Goal: Task Accomplishment & Management: Use online tool/utility

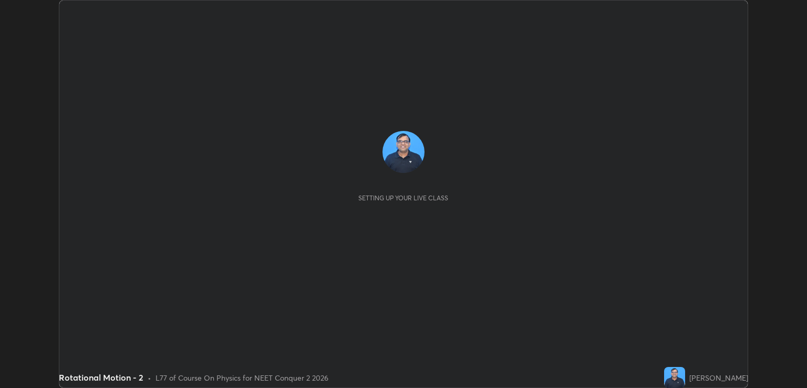
scroll to position [388, 807]
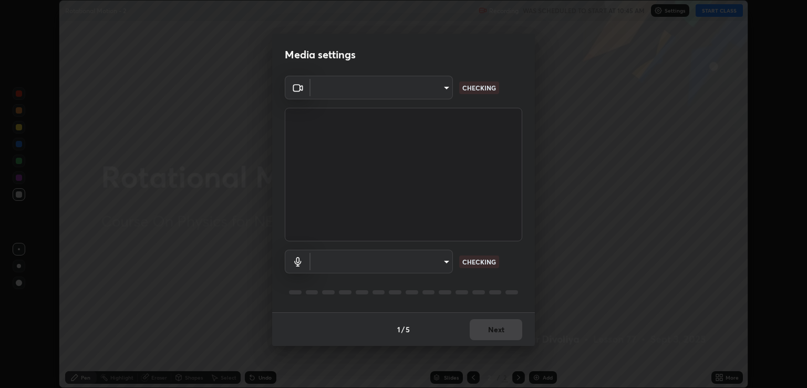
click at [446, 264] on body "Erase all Rotational Motion - 2 Recording WAS SCHEDULED TO START AT 10:45 AM Se…" at bounding box center [403, 194] width 807 height 388
type input "ecbdbd44a66272db987f9f12271ef5319a85e28cdf2a8e5dd884bc8ad31297da"
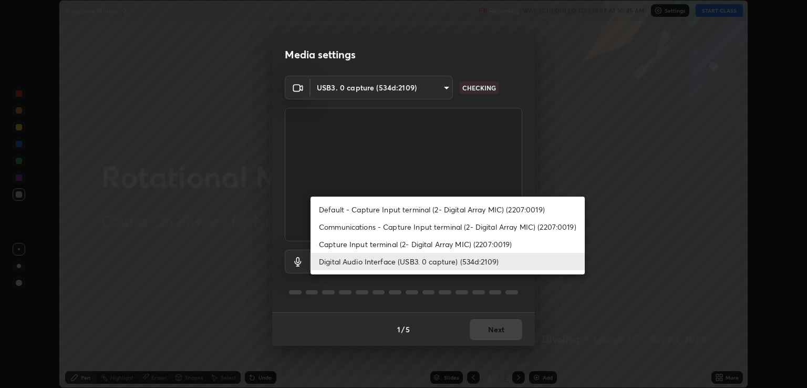
click at [419, 248] on li "Capture Input terminal (2- Digital Array MIC) (2207:0019)" at bounding box center [448, 243] width 274 height 17
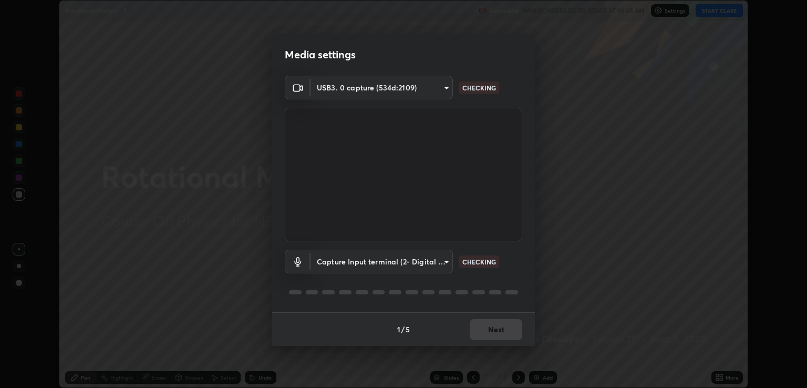
click at [439, 262] on body "Erase all Rotational Motion - 2 Recording WAS SCHEDULED TO START AT 10:45 AM Se…" at bounding box center [403, 194] width 807 height 388
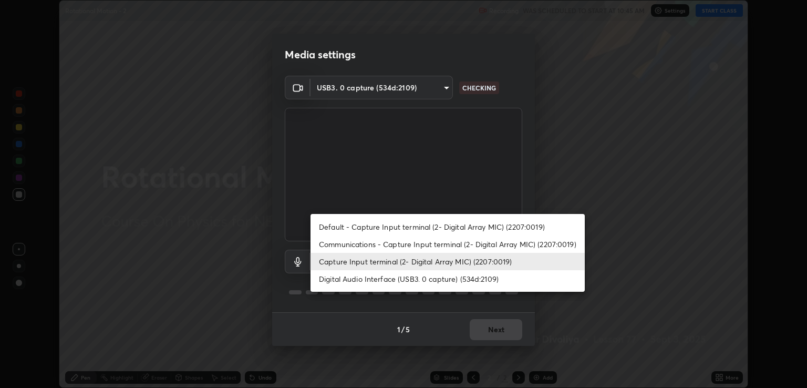
click at [424, 279] on li "Digital Audio Interface (USB3. 0 capture) (534d:2109)" at bounding box center [448, 278] width 274 height 17
type input "641fb1797ef8f9550b7f0158b383ff89036df526a4b0c4fe678c68e459c52791"
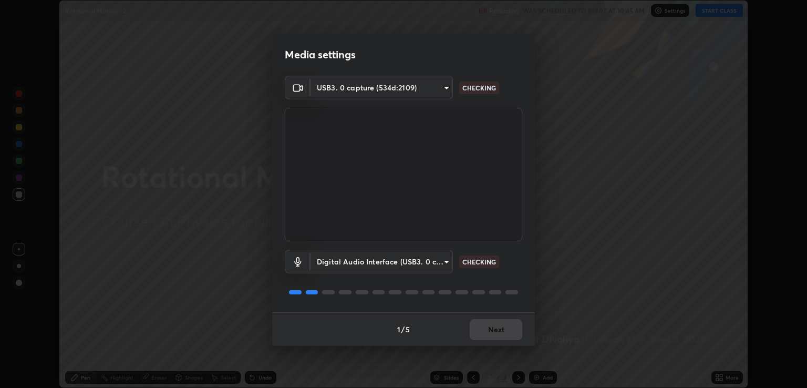
click at [493, 334] on div "1 / 5 Next" at bounding box center [403, 329] width 263 height 34
click at [494, 334] on div "1 / 5 Next" at bounding box center [403, 329] width 263 height 34
click at [505, 332] on button "Next" at bounding box center [496, 329] width 53 height 21
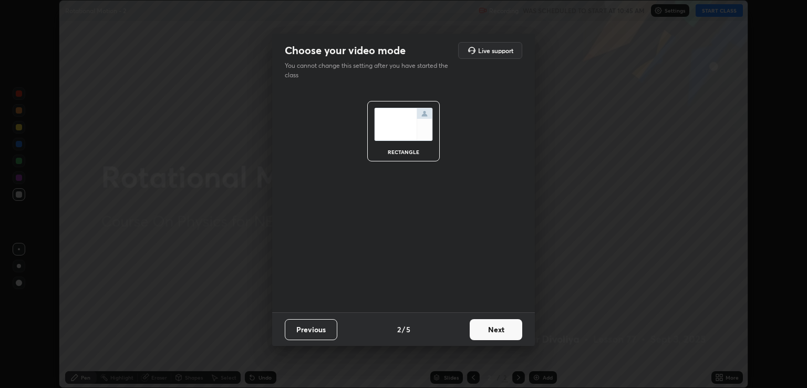
click at [508, 332] on button "Next" at bounding box center [496, 329] width 53 height 21
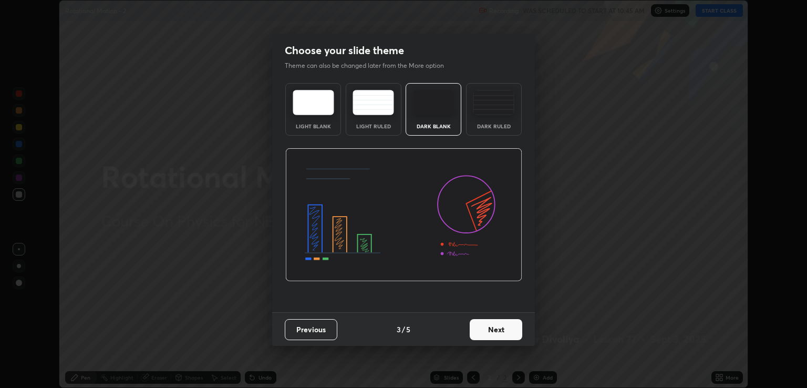
click at [516, 332] on button "Next" at bounding box center [496, 329] width 53 height 21
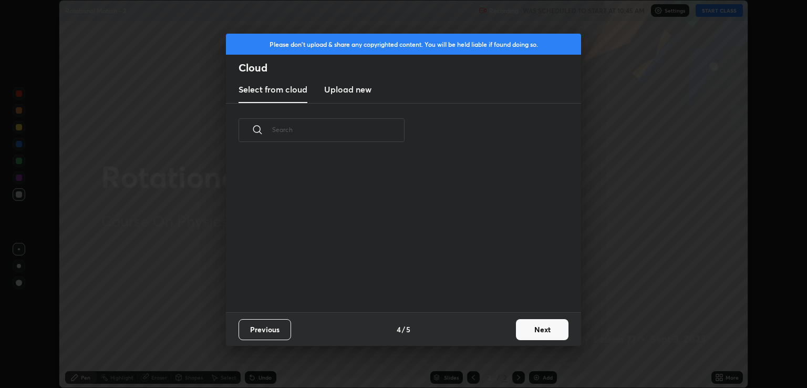
click at [523, 331] on button "Next" at bounding box center [542, 329] width 53 height 21
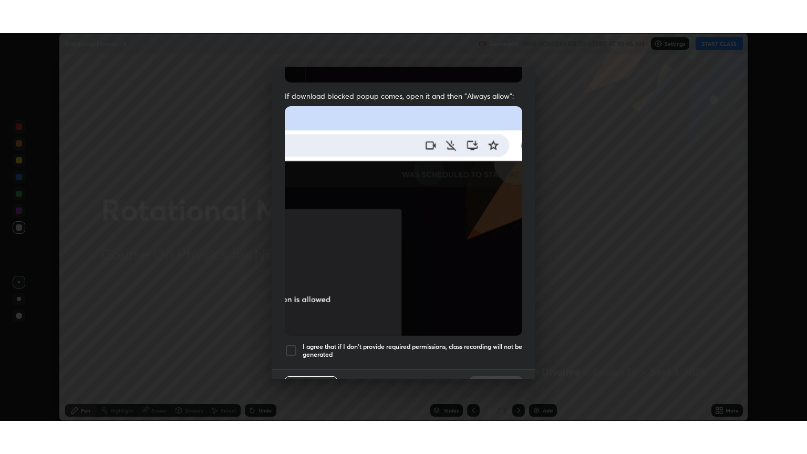
scroll to position [213, 0]
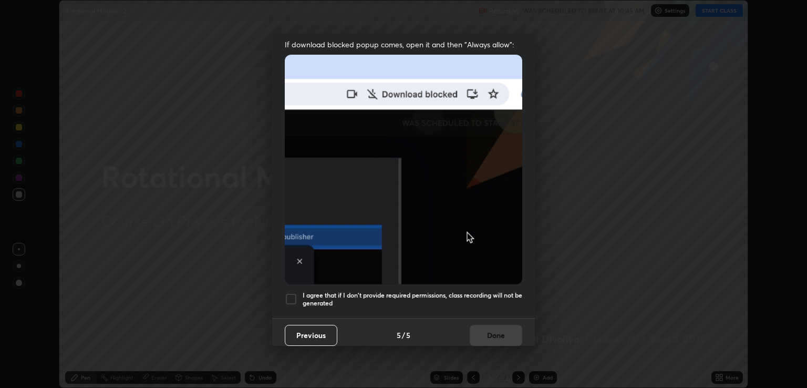
click at [392, 291] on h5 "I agree that if I don't provide required permissions, class recording will not …" at bounding box center [413, 299] width 220 height 16
click at [499, 328] on button "Done" at bounding box center [496, 335] width 53 height 21
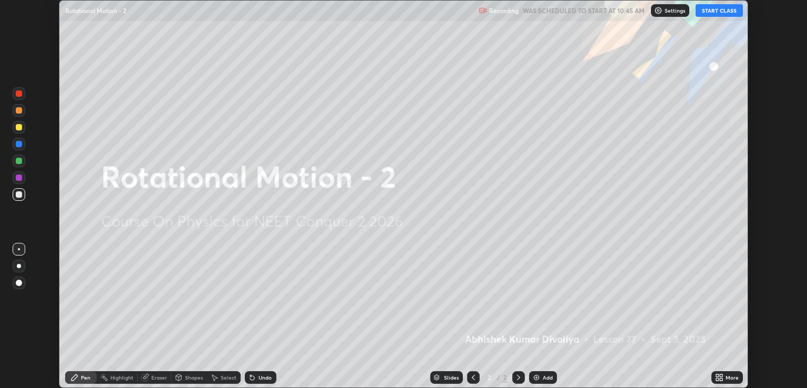
click at [726, 380] on div "More" at bounding box center [732, 377] width 13 height 5
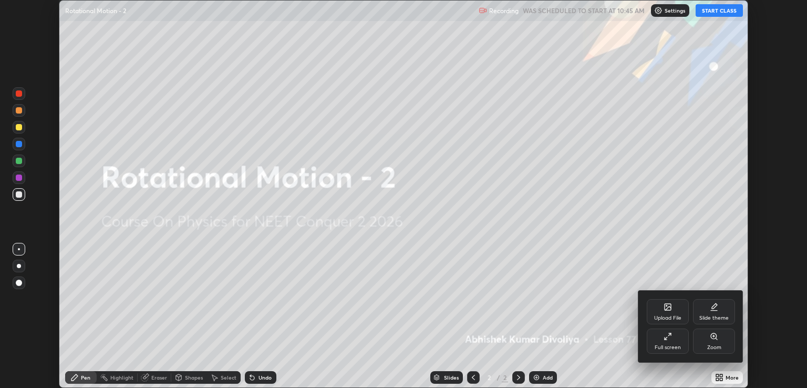
click at [664, 343] on div "Full screen" at bounding box center [668, 341] width 42 height 25
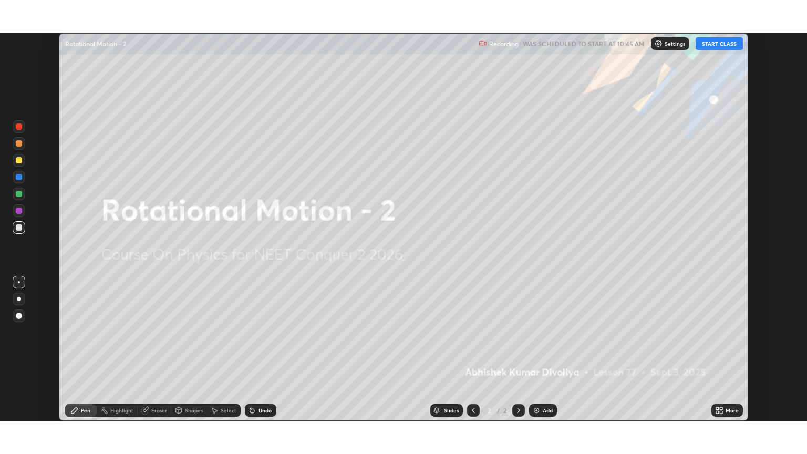
scroll to position [454, 807]
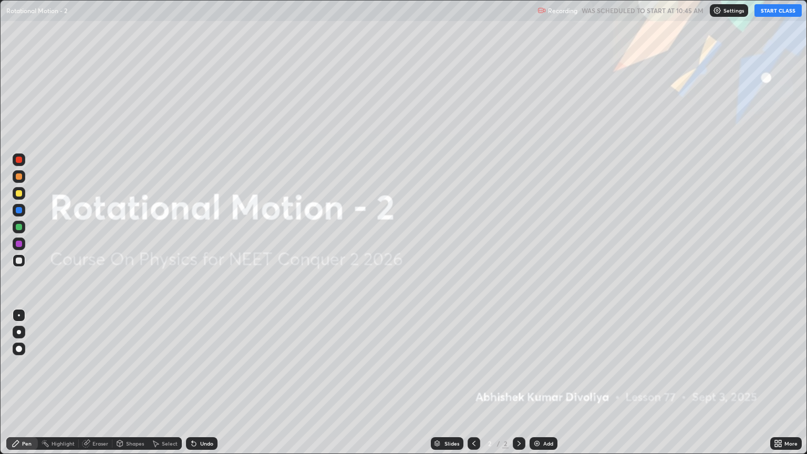
click at [776, 10] on button "START CLASS" at bounding box center [778, 10] width 47 height 13
click at [20, 351] on div at bounding box center [19, 349] width 6 height 6
click at [19, 193] on div at bounding box center [19, 193] width 6 height 6
click at [536, 387] on img at bounding box center [537, 443] width 8 height 8
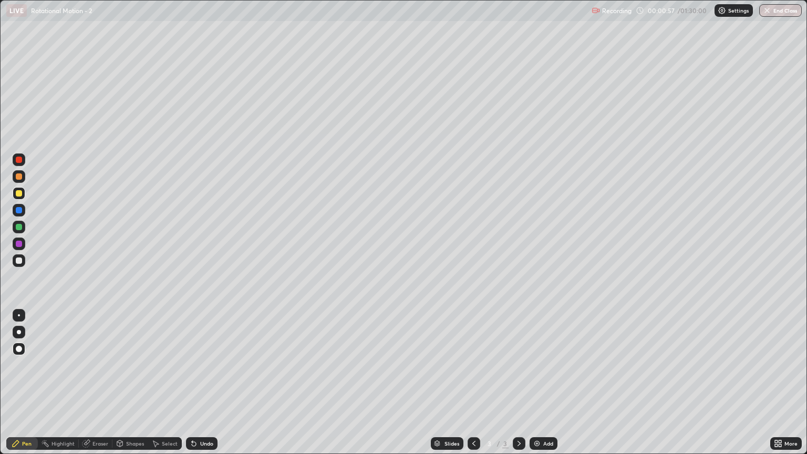
click at [132, 387] on div "Shapes" at bounding box center [135, 443] width 18 height 5
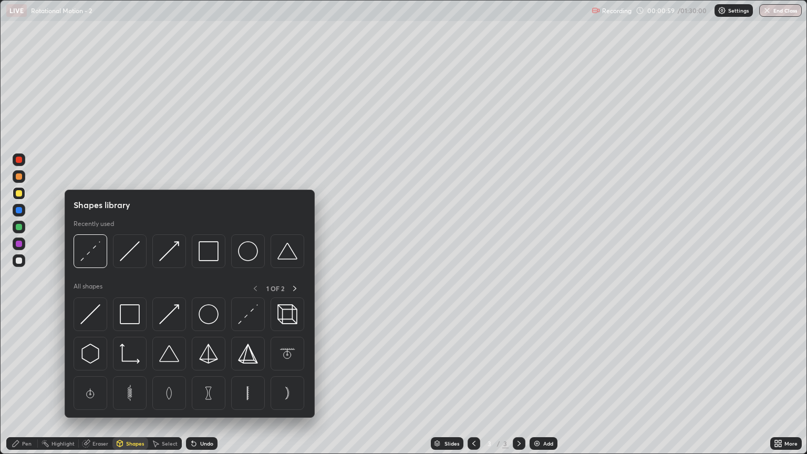
click at [22, 193] on div at bounding box center [19, 193] width 6 height 6
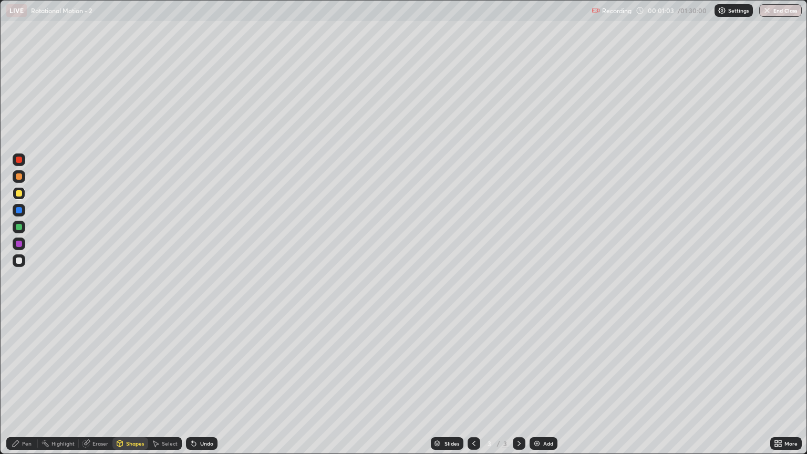
click at [31, 387] on div "Pen" at bounding box center [26, 443] width 9 height 5
click at [140, 387] on div "Shapes" at bounding box center [130, 443] width 36 height 13
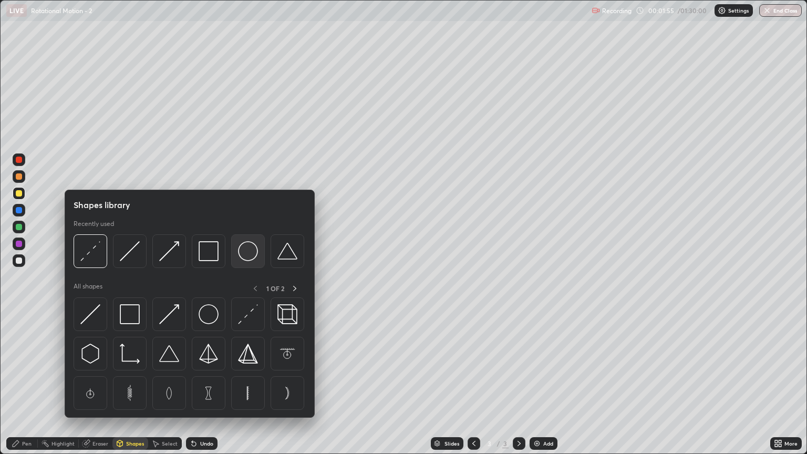
click at [250, 249] on img at bounding box center [248, 251] width 20 height 20
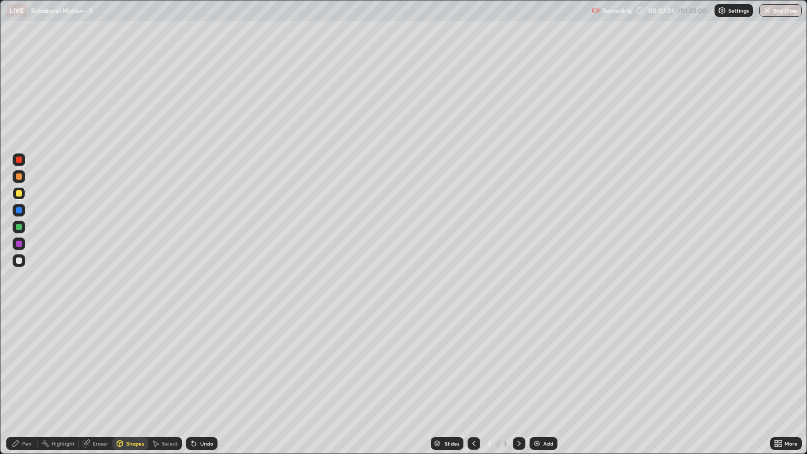
click at [214, 387] on div "Undo" at bounding box center [202, 443] width 32 height 13
click at [206, 387] on div "Undo" at bounding box center [206, 443] width 13 height 5
click at [137, 387] on div "Shapes" at bounding box center [135, 443] width 18 height 5
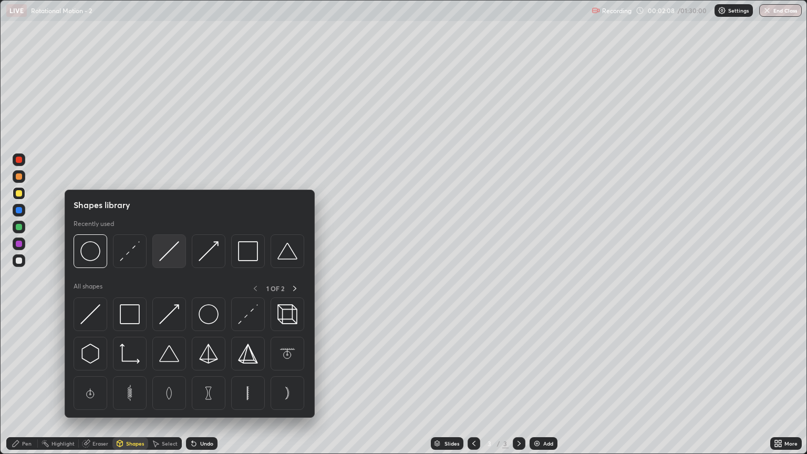
click at [172, 253] on img at bounding box center [169, 251] width 20 height 20
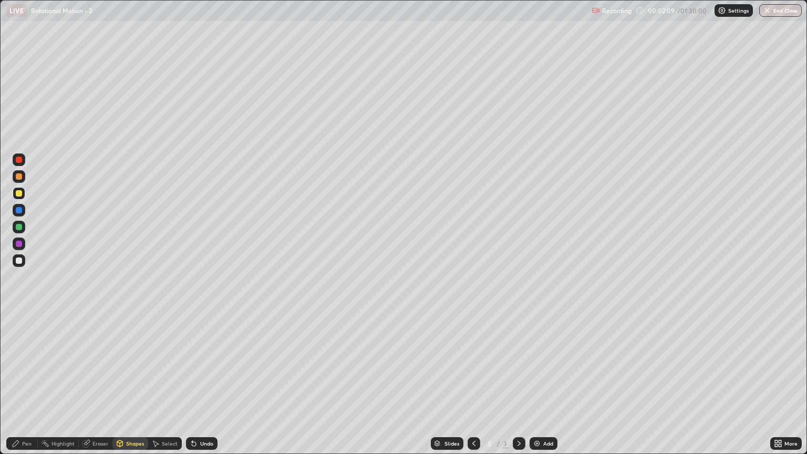
click at [19, 179] on div at bounding box center [19, 176] width 6 height 6
click at [25, 387] on div "Pen" at bounding box center [26, 443] width 9 height 5
click at [19, 262] on div at bounding box center [19, 261] width 6 height 6
click at [137, 387] on div "Shapes" at bounding box center [135, 443] width 18 height 5
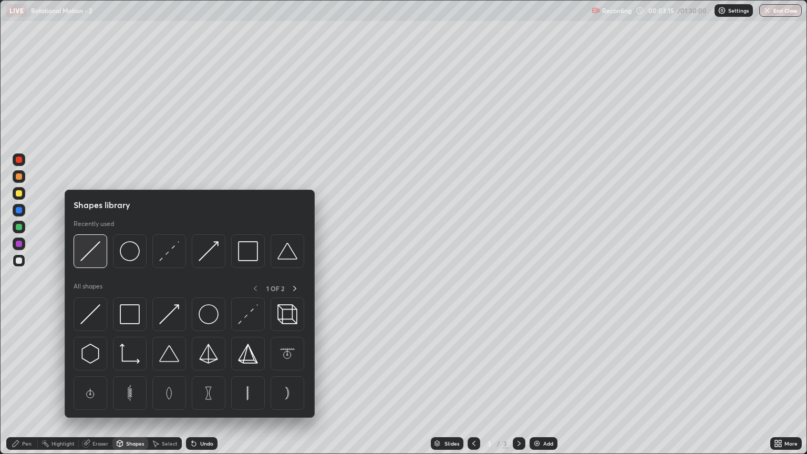
click at [94, 258] on img at bounding box center [90, 251] width 20 height 20
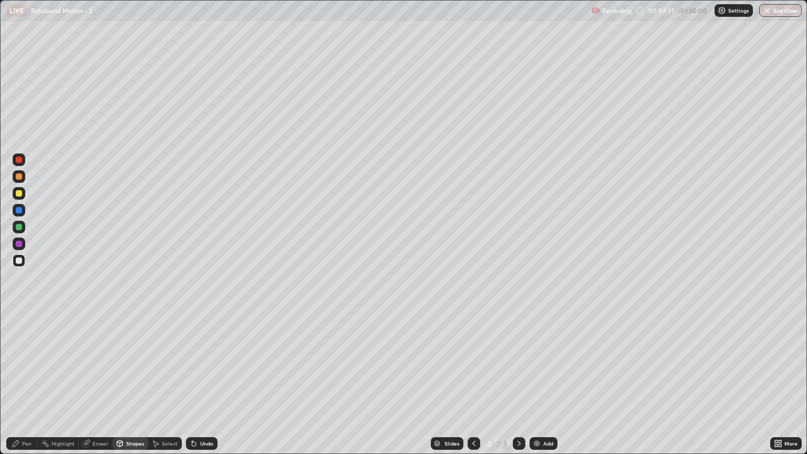
click at [134, 387] on div "Shapes" at bounding box center [135, 443] width 18 height 5
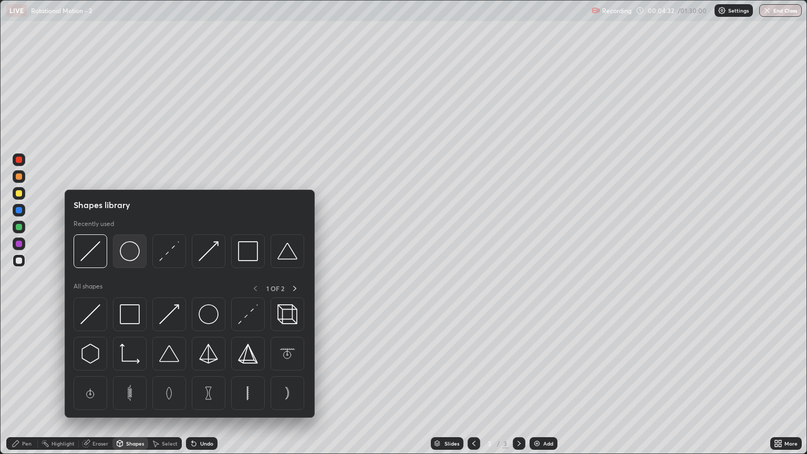
click at [132, 257] on img at bounding box center [130, 251] width 20 height 20
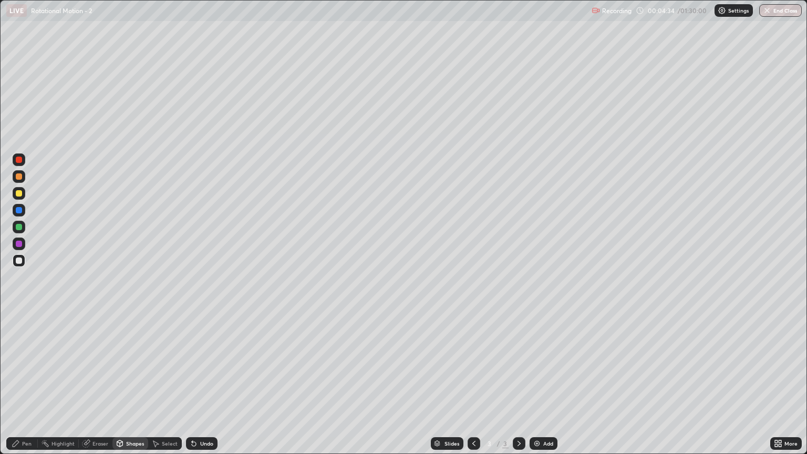
click at [19, 192] on div at bounding box center [19, 193] width 6 height 6
click at [22, 387] on div "Pen" at bounding box center [22, 443] width 32 height 13
click at [17, 261] on div at bounding box center [19, 261] width 6 height 6
click at [137, 387] on div "Shapes" at bounding box center [135, 443] width 18 height 5
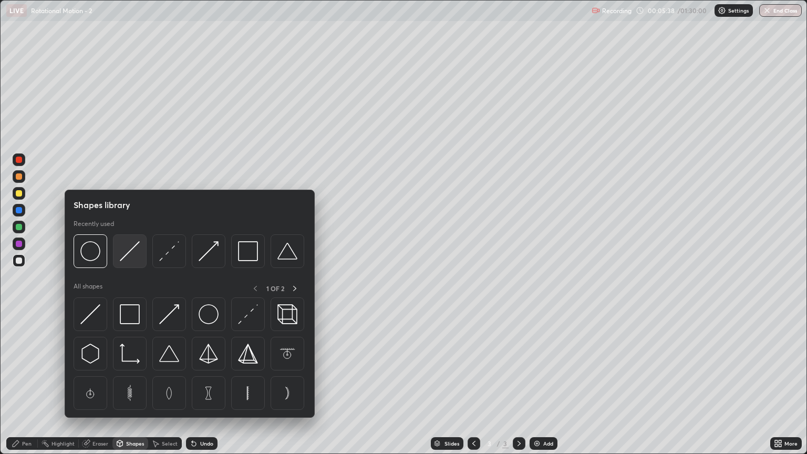
click at [140, 252] on div at bounding box center [130, 251] width 34 height 34
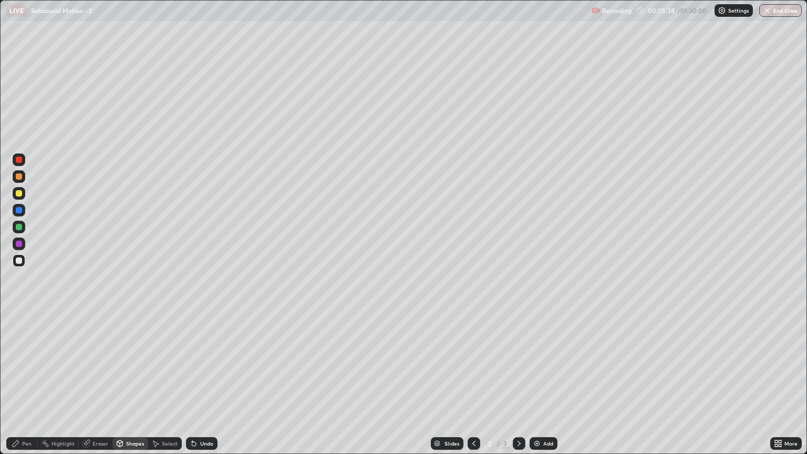
click at [19, 228] on div at bounding box center [19, 227] width 6 height 6
click at [137, 387] on div "Shapes" at bounding box center [135, 443] width 18 height 5
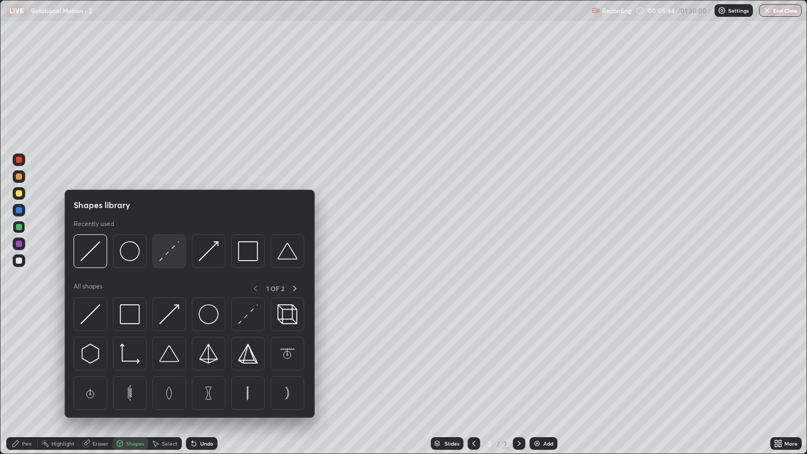
click at [175, 258] on img at bounding box center [169, 251] width 20 height 20
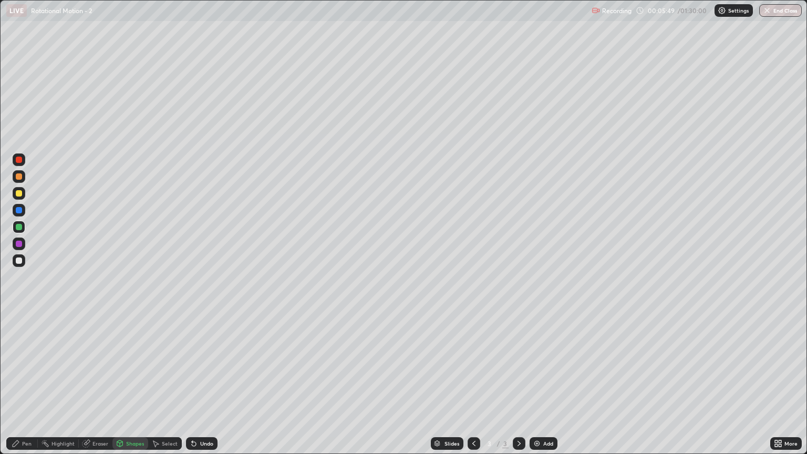
click at [131, 387] on div "Shapes" at bounding box center [135, 443] width 18 height 5
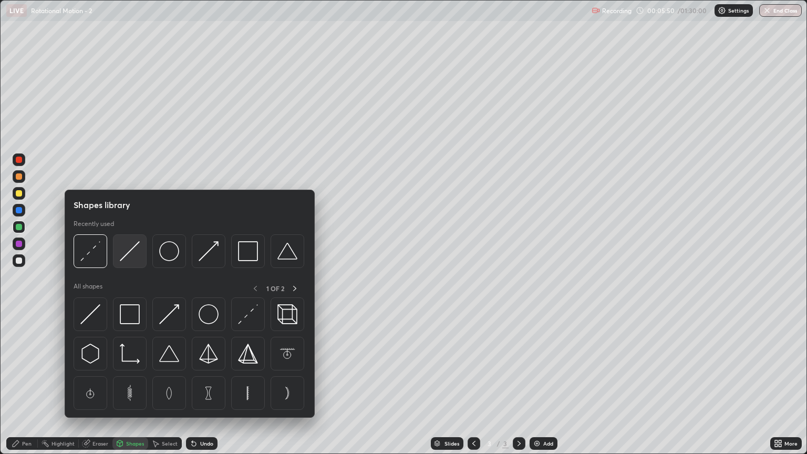
click at [131, 257] on img at bounding box center [130, 251] width 20 height 20
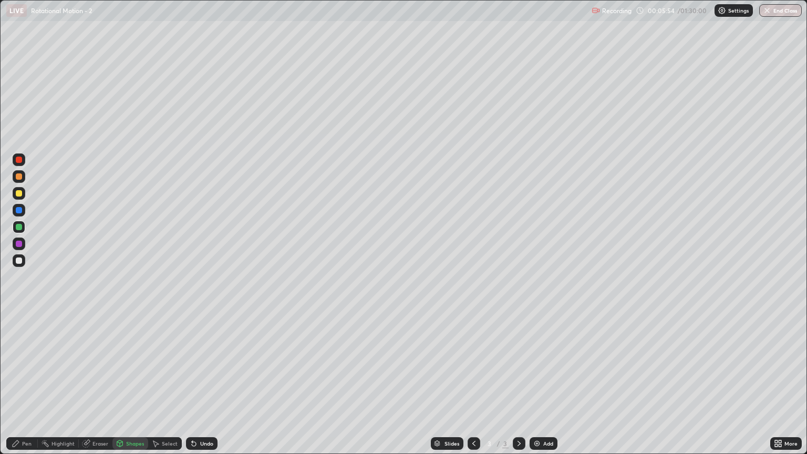
click at [28, 387] on div "Pen" at bounding box center [26, 443] width 9 height 5
click at [135, 387] on div "Shapes" at bounding box center [135, 443] width 18 height 5
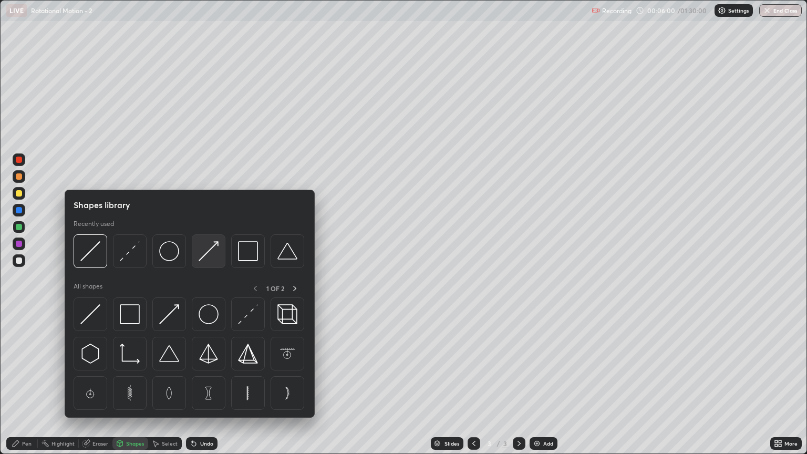
click at [208, 254] on img at bounding box center [209, 251] width 20 height 20
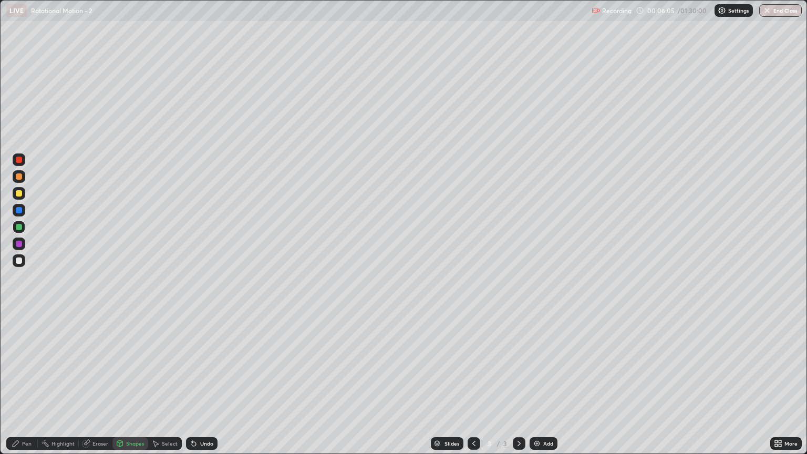
click at [26, 387] on div "Pen" at bounding box center [26, 443] width 9 height 5
click at [21, 179] on div at bounding box center [19, 176] width 6 height 6
click at [134, 387] on div "Shapes" at bounding box center [135, 443] width 18 height 5
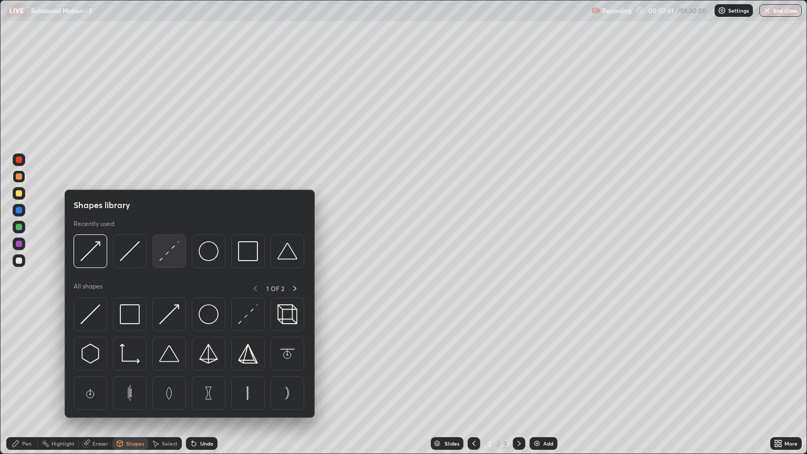
click at [167, 257] on img at bounding box center [169, 251] width 20 height 20
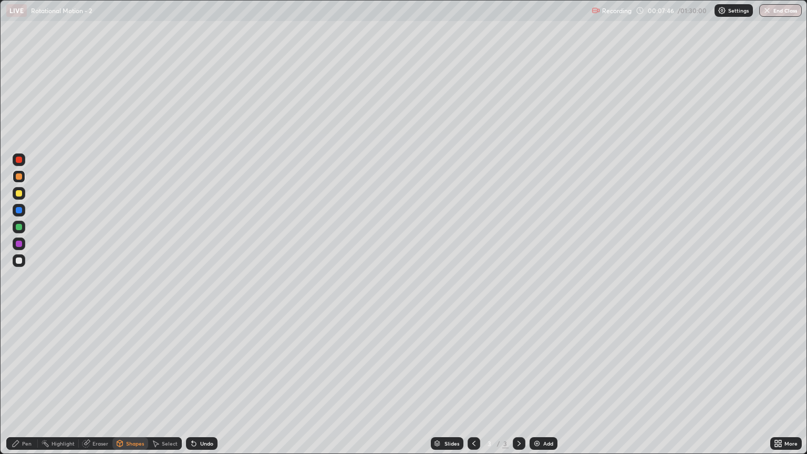
click at [21, 263] on div at bounding box center [19, 261] width 6 height 6
click at [25, 387] on div "Pen" at bounding box center [26, 443] width 9 height 5
click at [131, 387] on div "Shapes" at bounding box center [135, 443] width 18 height 5
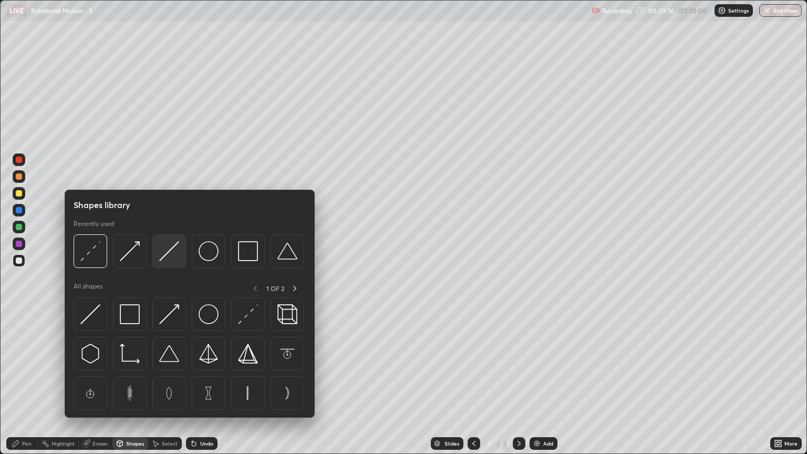
click at [171, 259] on img at bounding box center [169, 251] width 20 height 20
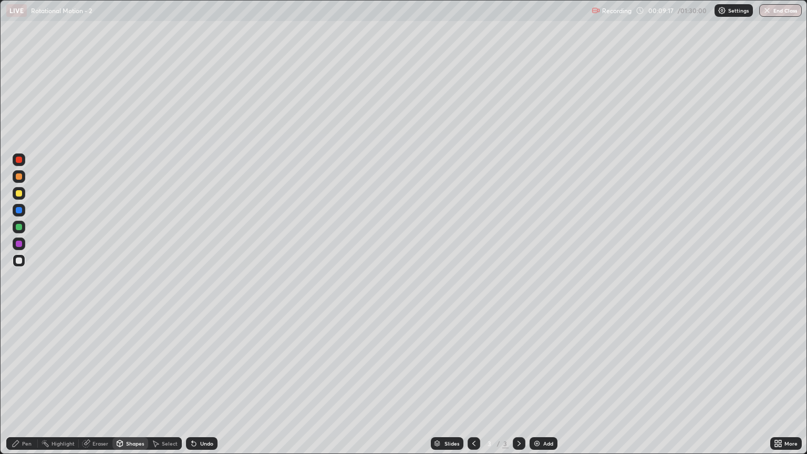
click at [19, 177] on div at bounding box center [19, 176] width 6 height 6
click at [127, 387] on div "Shapes" at bounding box center [130, 443] width 36 height 13
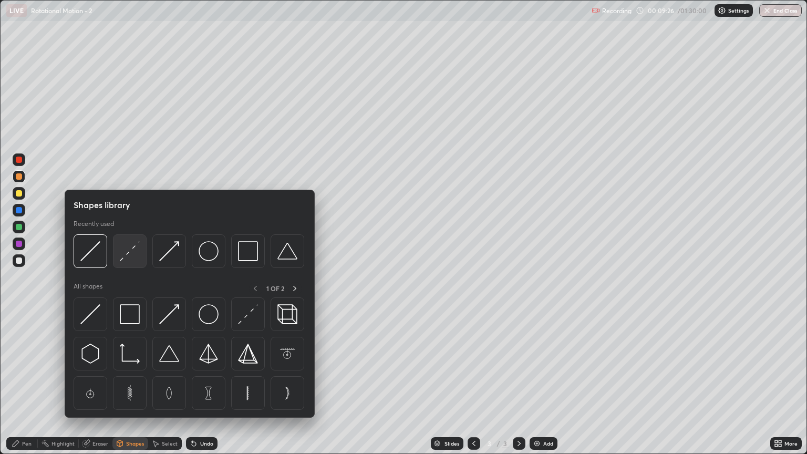
click at [135, 258] on img at bounding box center [130, 251] width 20 height 20
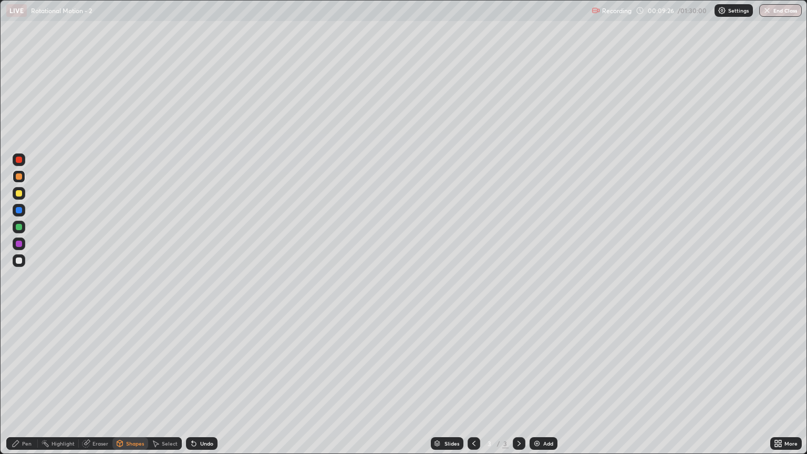
click at [19, 228] on div at bounding box center [19, 227] width 6 height 6
click at [26, 387] on div "Pen" at bounding box center [26, 443] width 9 height 5
click at [19, 177] on div at bounding box center [19, 176] width 6 height 6
click at [19, 261] on div at bounding box center [19, 261] width 6 height 6
click at [20, 177] on div at bounding box center [19, 176] width 6 height 6
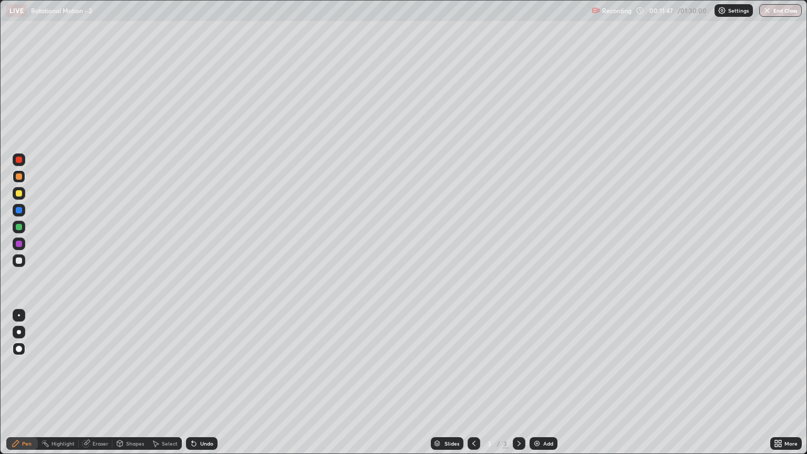
click at [544, 387] on div "Add" at bounding box center [549, 443] width 10 height 5
click at [132, 387] on div "Shapes" at bounding box center [135, 443] width 18 height 5
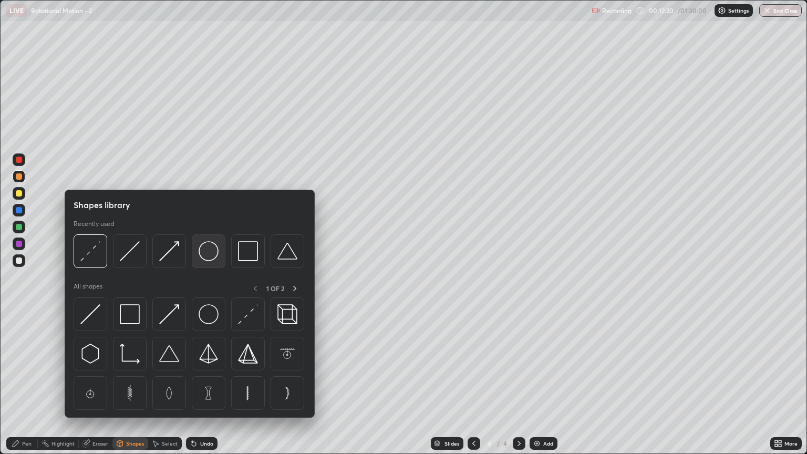
click at [213, 260] on img at bounding box center [209, 251] width 20 height 20
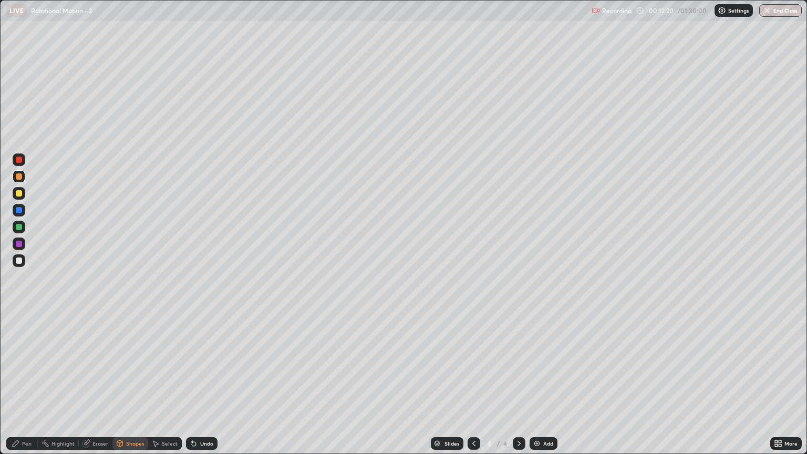
click at [19, 227] on div at bounding box center [19, 227] width 6 height 6
click at [128, 387] on div "Shapes" at bounding box center [135, 443] width 18 height 5
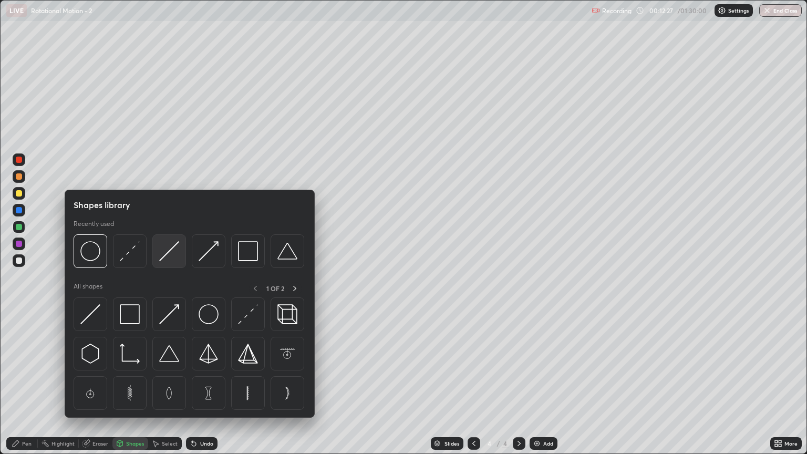
click at [168, 256] on img at bounding box center [169, 251] width 20 height 20
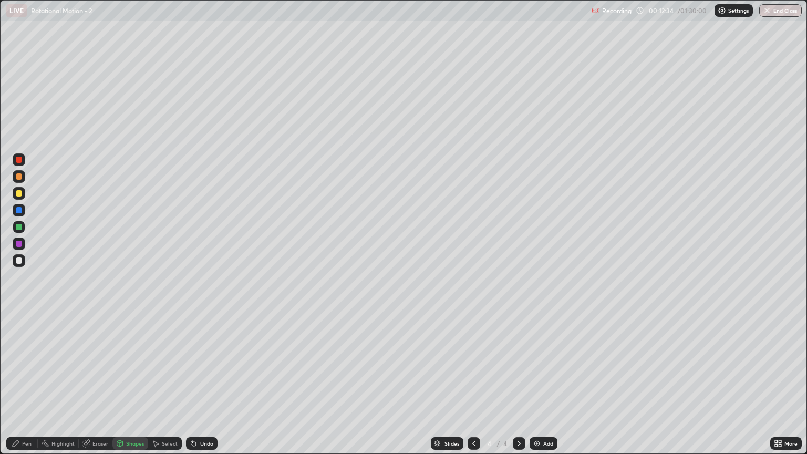
click at [130, 387] on div "Shapes" at bounding box center [135, 443] width 18 height 5
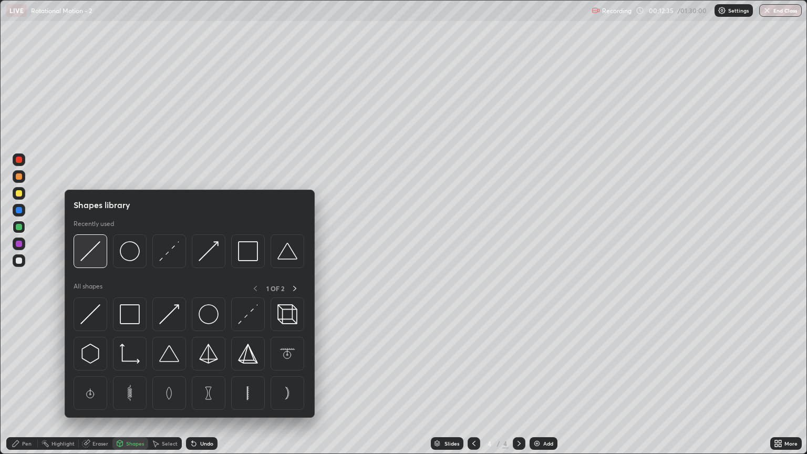
click at [94, 257] on img at bounding box center [90, 251] width 20 height 20
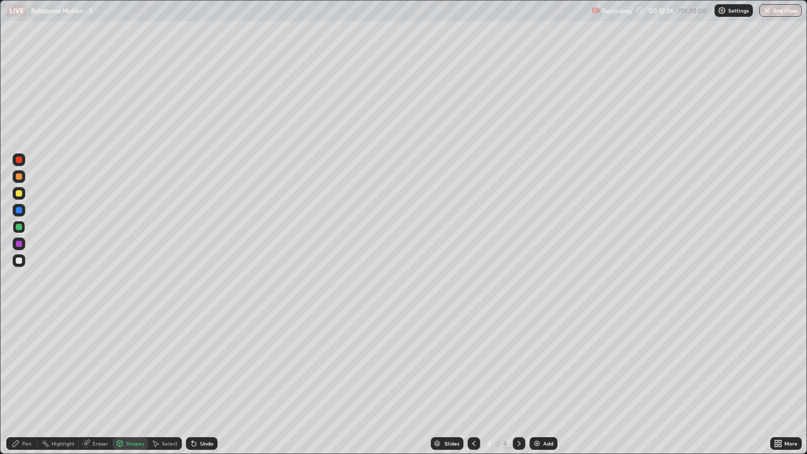
click at [19, 262] on div at bounding box center [19, 261] width 6 height 6
click at [24, 387] on div "Pen" at bounding box center [26, 443] width 9 height 5
click at [21, 179] on div at bounding box center [19, 176] width 6 height 6
click at [137, 387] on div "Shapes" at bounding box center [130, 443] width 36 height 13
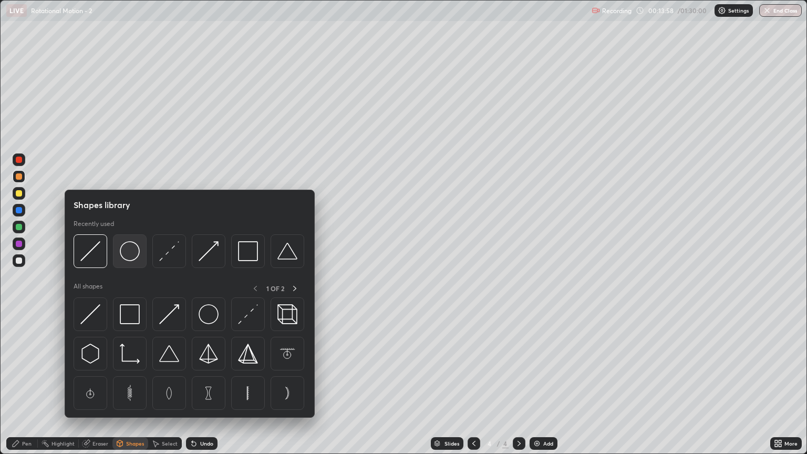
click at [135, 256] on img at bounding box center [130, 251] width 20 height 20
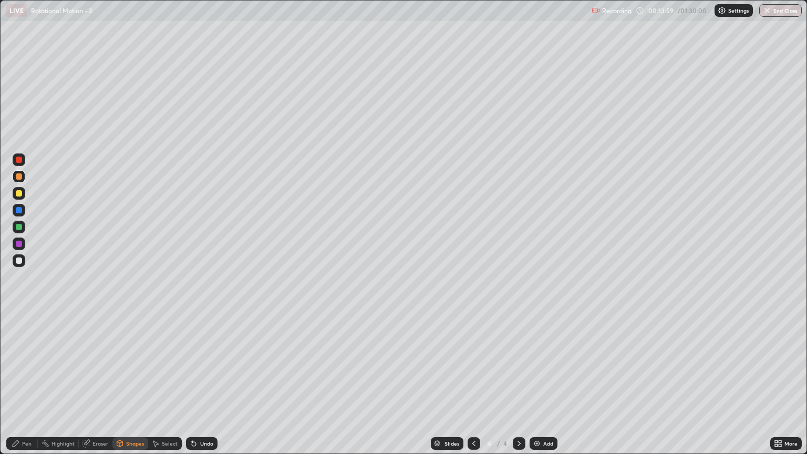
click at [21, 230] on div at bounding box center [19, 227] width 6 height 6
click at [134, 387] on div "Shapes" at bounding box center [135, 443] width 18 height 5
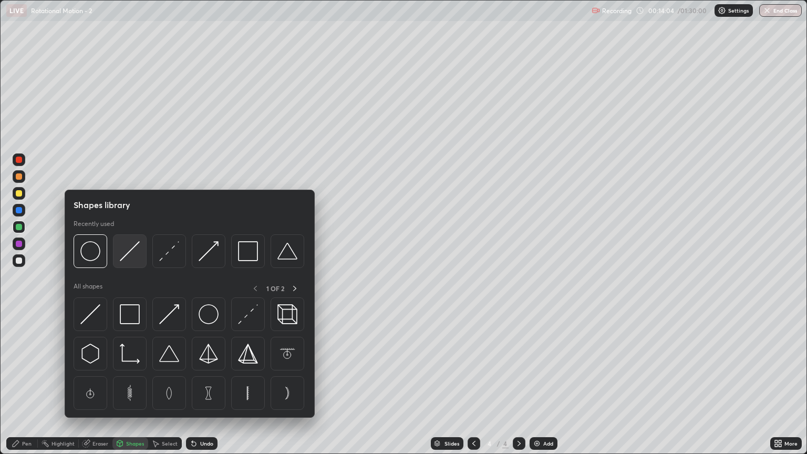
click at [130, 258] on img at bounding box center [130, 251] width 20 height 20
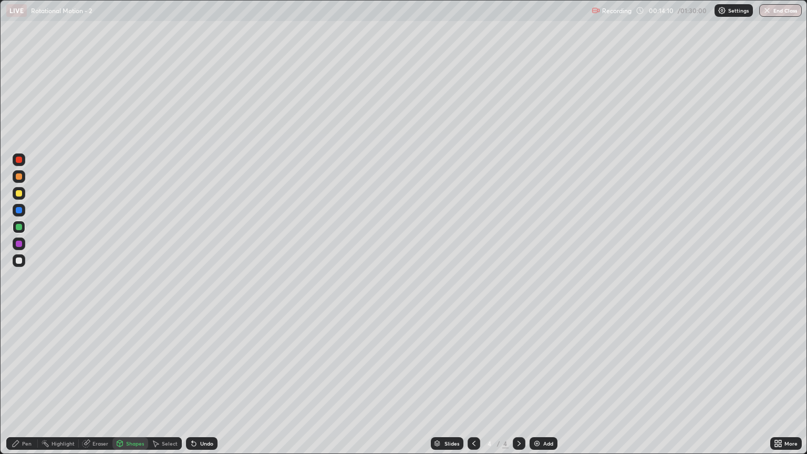
click at [26, 387] on div "Pen" at bounding box center [26, 443] width 9 height 5
click at [19, 261] on div at bounding box center [19, 261] width 6 height 6
click at [131, 387] on div "Shapes" at bounding box center [130, 443] width 36 height 13
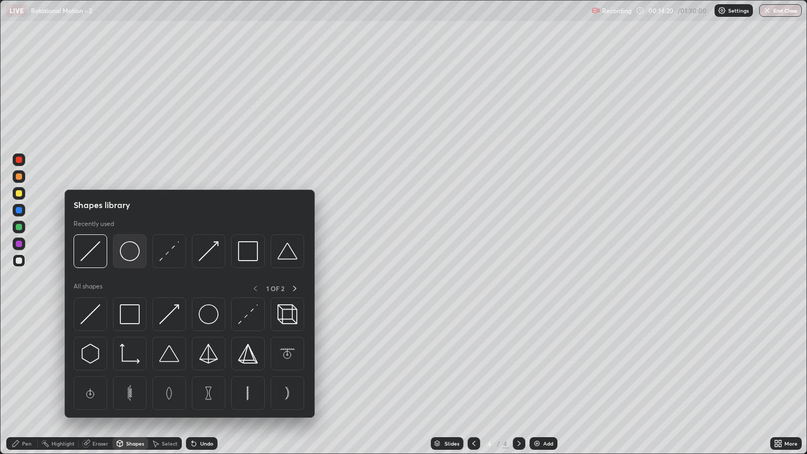
click at [131, 258] on img at bounding box center [130, 251] width 20 height 20
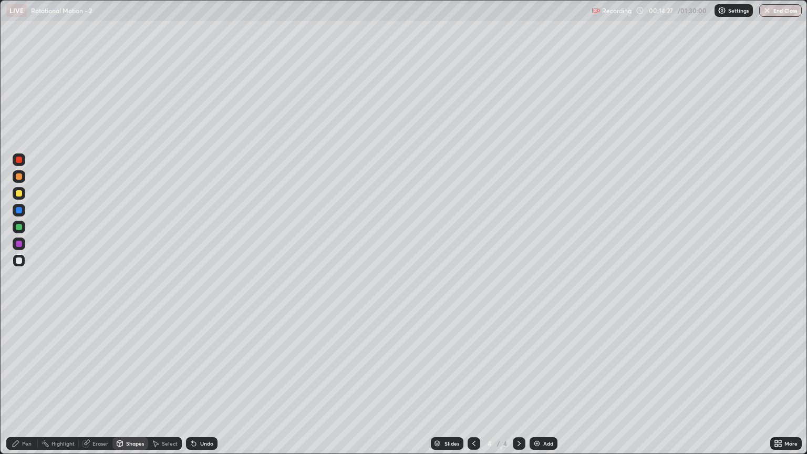
click at [100, 387] on div "Eraser" at bounding box center [96, 443] width 34 height 13
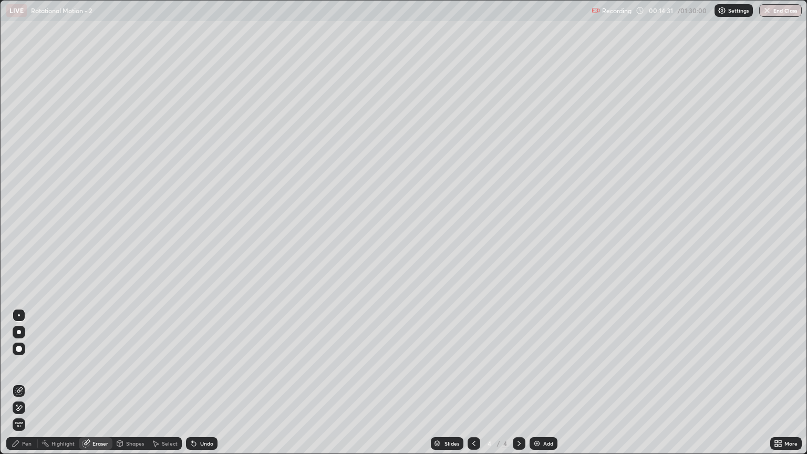
click at [130, 387] on div "Shapes" at bounding box center [135, 443] width 18 height 5
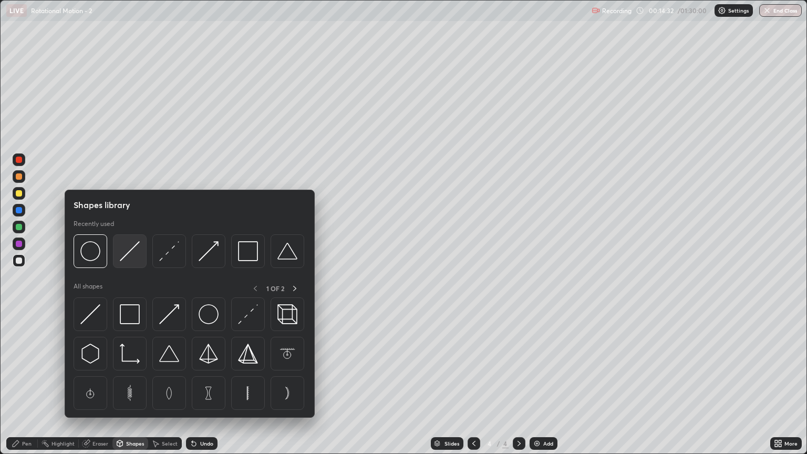
click at [130, 255] on img at bounding box center [130, 251] width 20 height 20
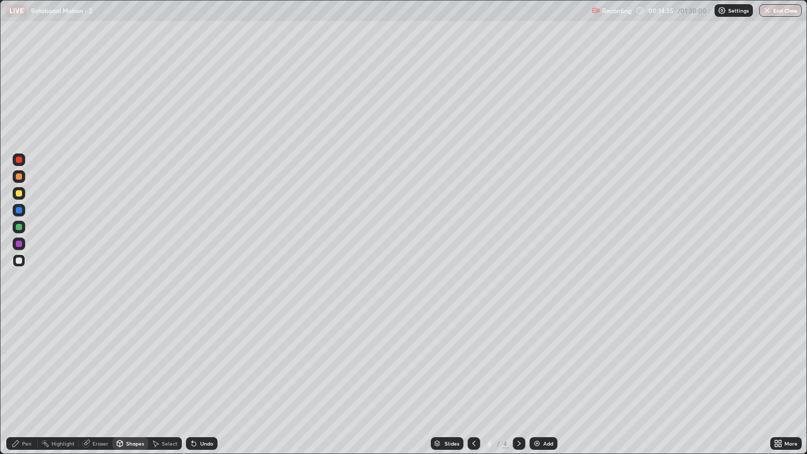
click at [29, 387] on div "Pen" at bounding box center [26, 443] width 9 height 5
click at [21, 210] on div at bounding box center [19, 210] width 6 height 6
click at [135, 387] on div "Shapes" at bounding box center [130, 443] width 36 height 13
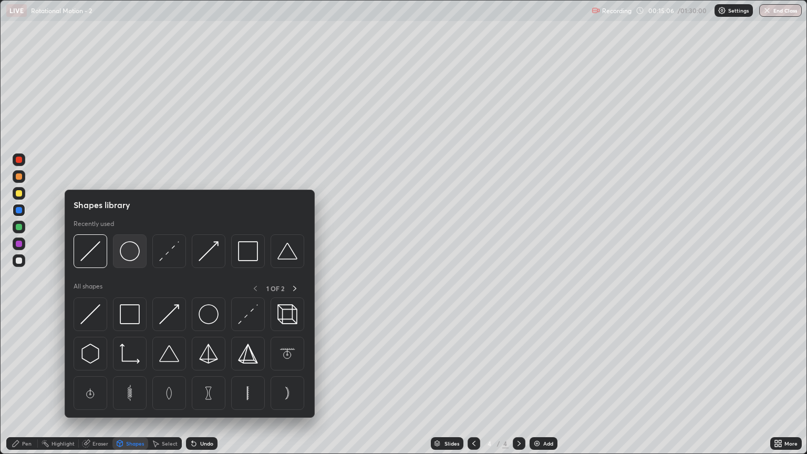
click at [128, 260] on img at bounding box center [130, 251] width 20 height 20
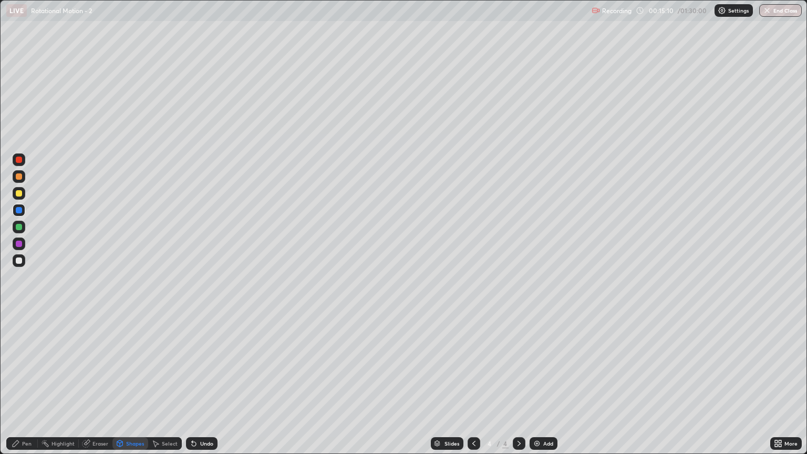
click at [28, 387] on div "Pen" at bounding box center [22, 443] width 32 height 13
click at [19, 244] on div at bounding box center [19, 244] width 6 height 6
click at [126, 387] on div "Shapes" at bounding box center [135, 443] width 18 height 5
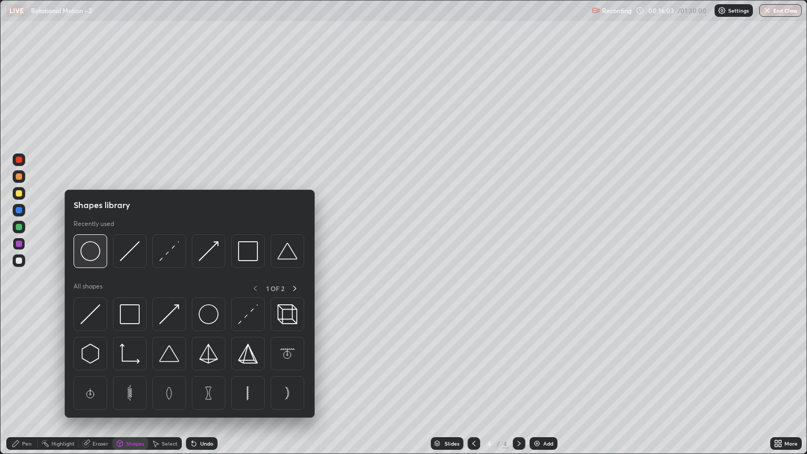
click at [92, 254] on img at bounding box center [90, 251] width 20 height 20
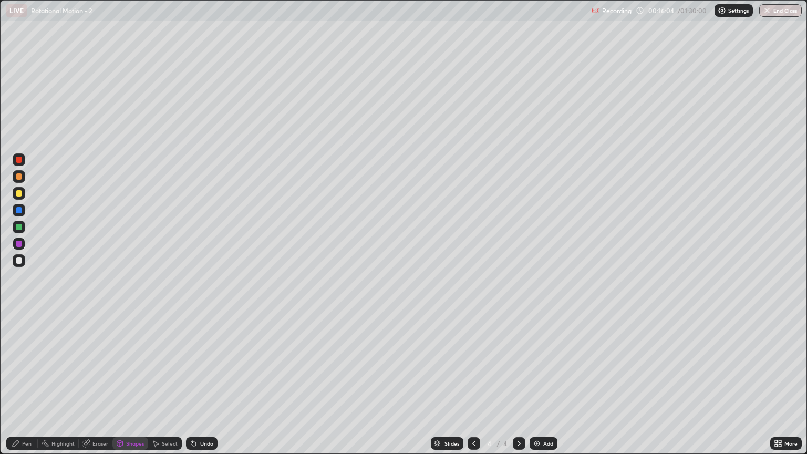
click at [134, 387] on div "Shapes" at bounding box center [135, 443] width 18 height 5
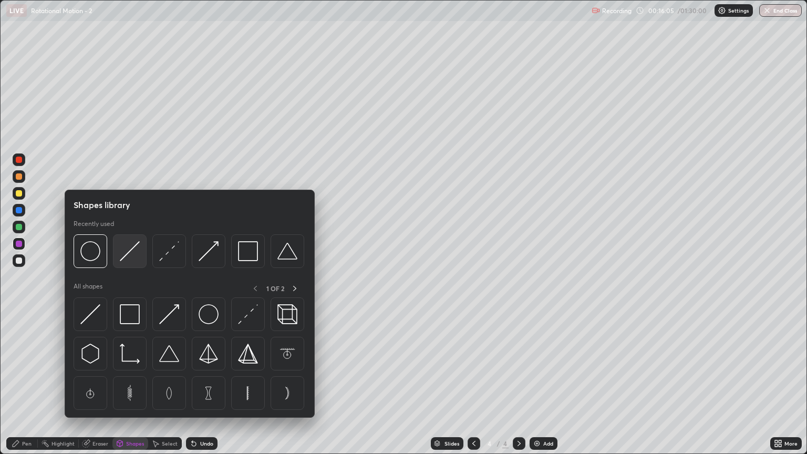
click at [132, 254] on img at bounding box center [130, 251] width 20 height 20
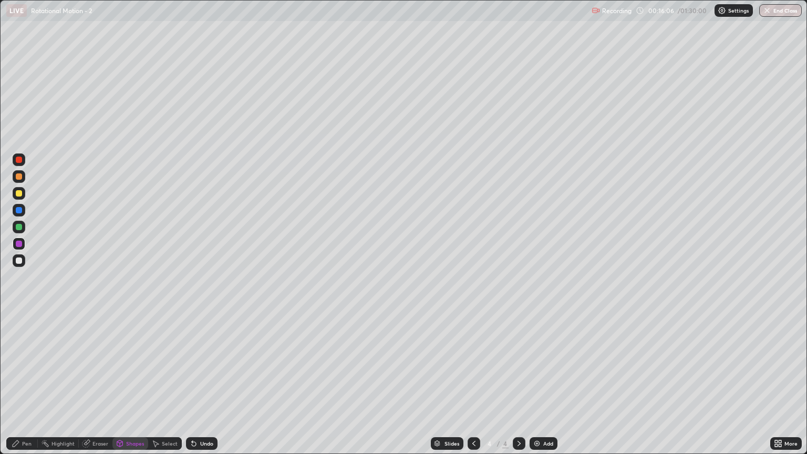
click at [17, 193] on div at bounding box center [19, 193] width 6 height 6
click at [128, 387] on div "Shapes" at bounding box center [130, 443] width 36 height 13
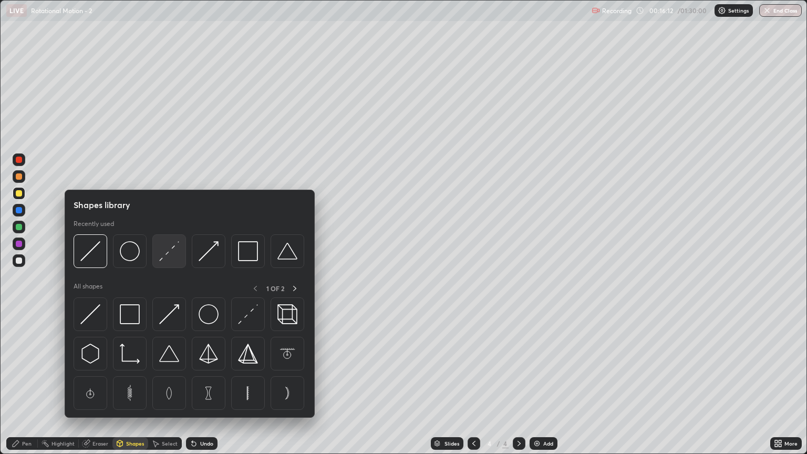
click at [165, 261] on div at bounding box center [169, 251] width 34 height 34
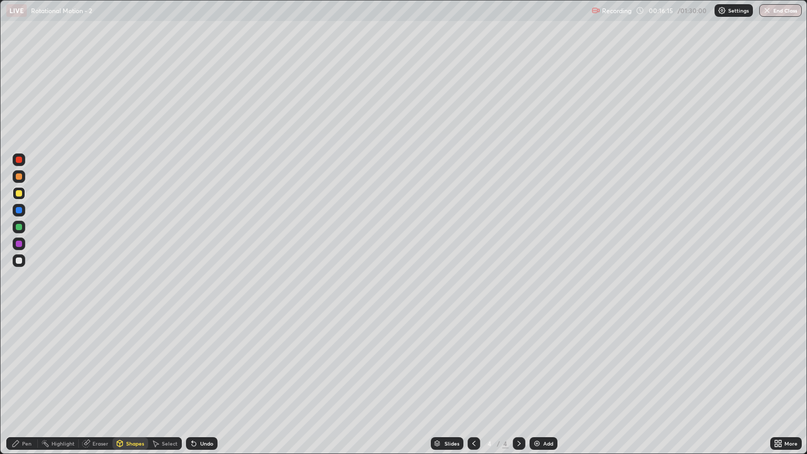
click at [136, 387] on div "Shapes" at bounding box center [135, 443] width 18 height 5
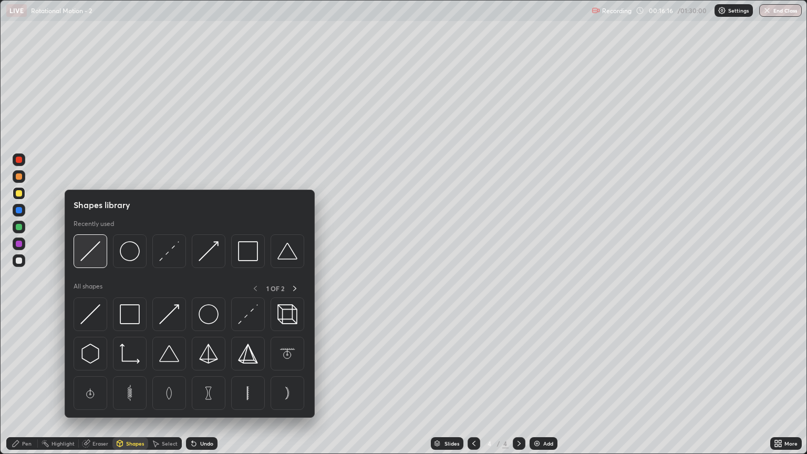
click at [97, 258] on img at bounding box center [90, 251] width 20 height 20
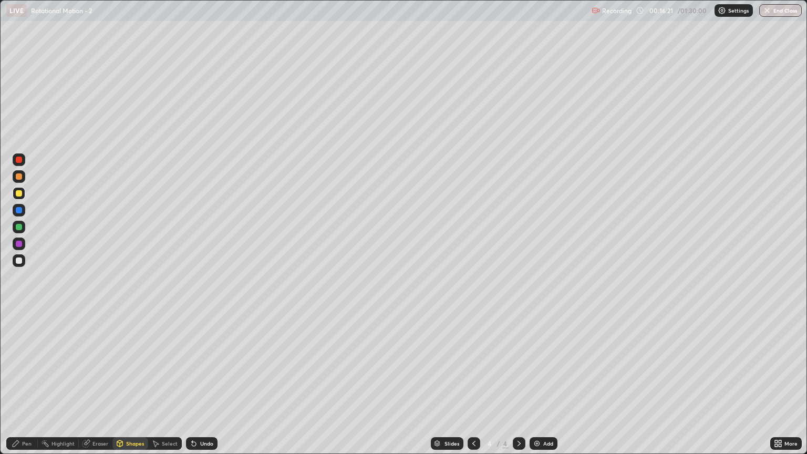
click at [21, 260] on div at bounding box center [19, 261] width 6 height 6
click at [30, 387] on div "Pen" at bounding box center [26, 443] width 9 height 5
click at [21, 160] on div at bounding box center [19, 160] width 6 height 6
click at [20, 261] on div at bounding box center [19, 261] width 6 height 6
click at [542, 387] on div "Add" at bounding box center [544, 443] width 28 height 13
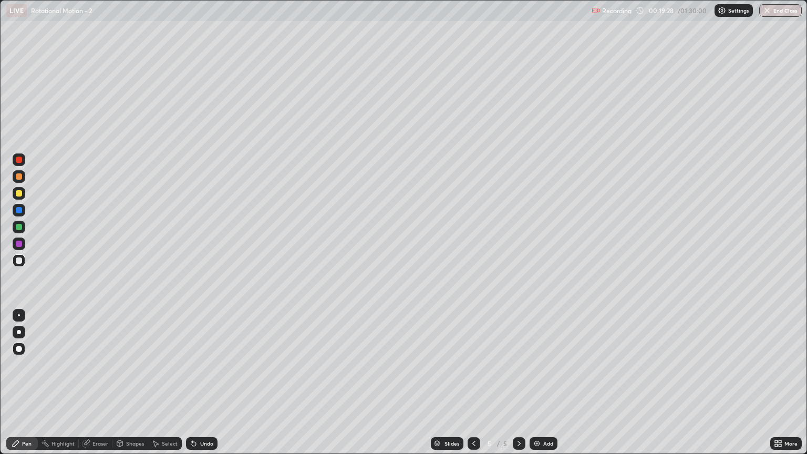
click at [19, 193] on div at bounding box center [19, 193] width 6 height 6
click at [130, 387] on div "Shapes" at bounding box center [135, 443] width 18 height 5
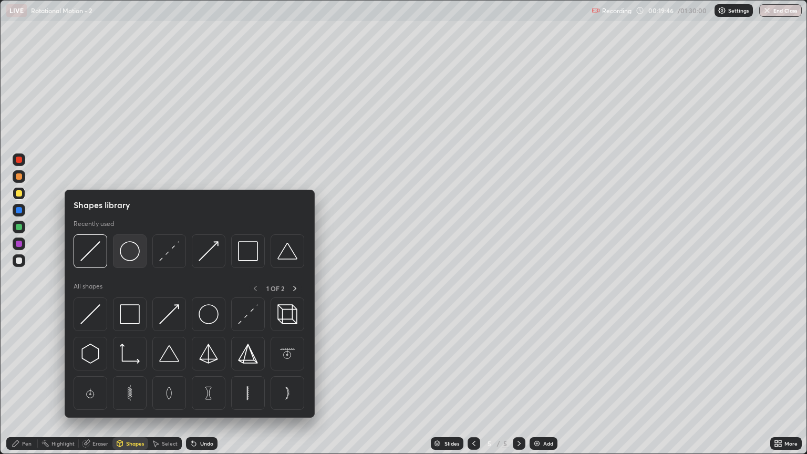
click at [130, 257] on img at bounding box center [130, 251] width 20 height 20
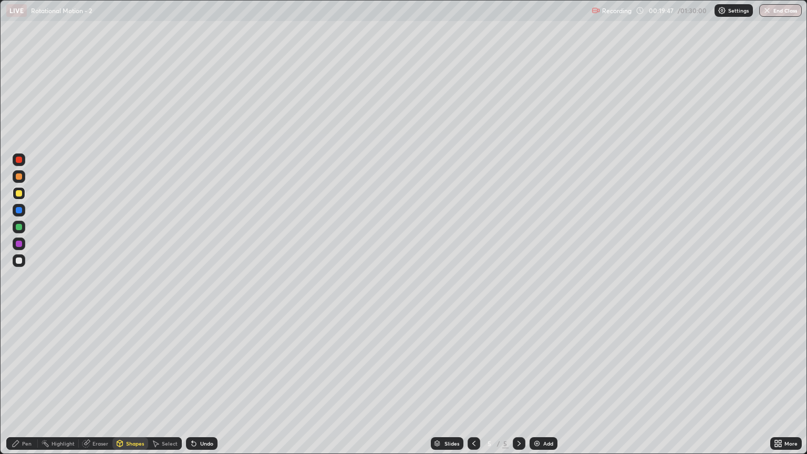
click at [18, 179] on div at bounding box center [19, 176] width 6 height 6
click at [19, 227] on div at bounding box center [19, 227] width 6 height 6
click at [196, 387] on div "Undo" at bounding box center [202, 443] width 32 height 13
click at [131, 387] on div "Shapes" at bounding box center [135, 443] width 18 height 5
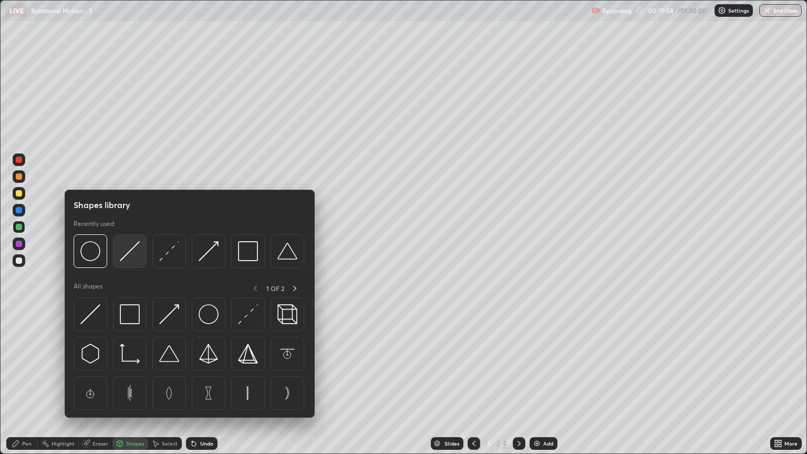
click at [128, 258] on img at bounding box center [130, 251] width 20 height 20
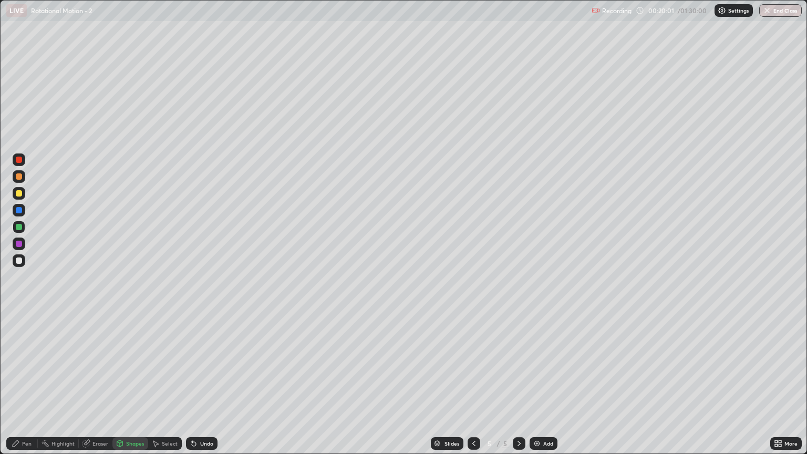
click at [30, 387] on div "Pen" at bounding box center [22, 443] width 32 height 13
click at [135, 387] on div "Shapes" at bounding box center [130, 443] width 36 height 13
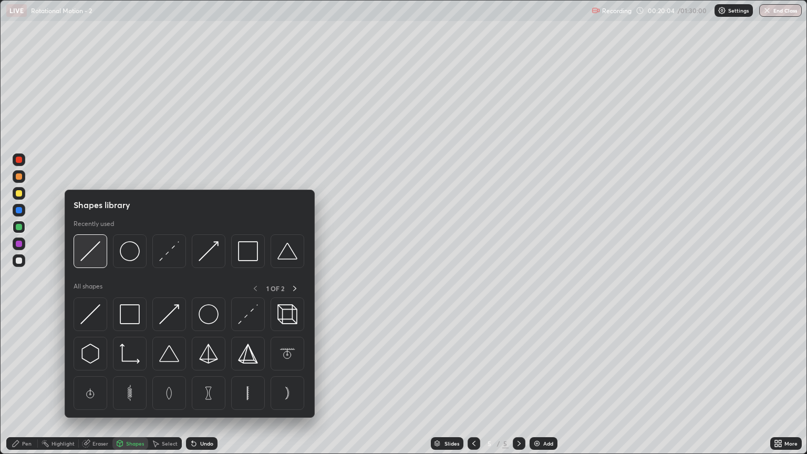
click at [97, 260] on img at bounding box center [90, 251] width 20 height 20
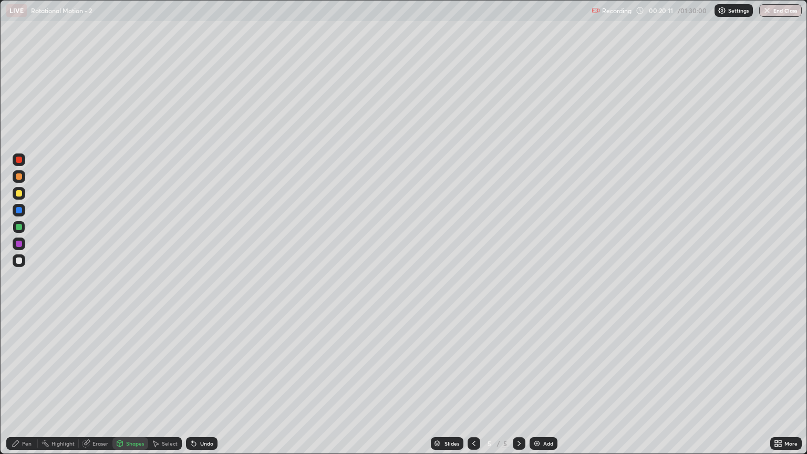
click at [19, 261] on div at bounding box center [19, 261] width 6 height 6
click at [137, 387] on div "Shapes" at bounding box center [135, 443] width 18 height 5
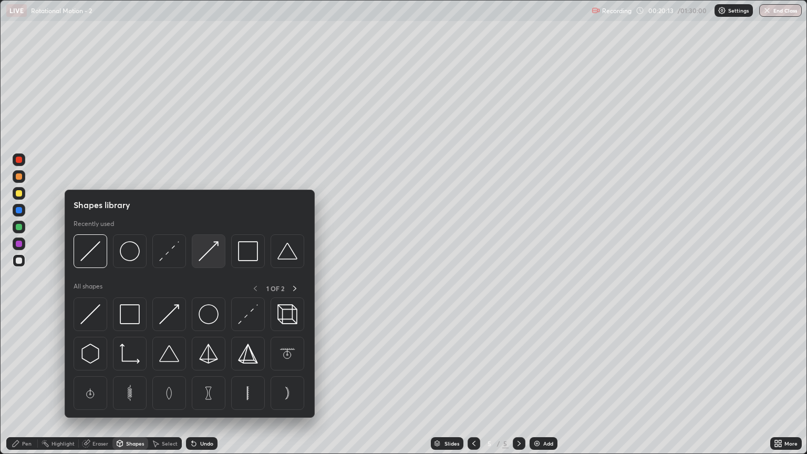
click at [207, 252] on img at bounding box center [209, 251] width 20 height 20
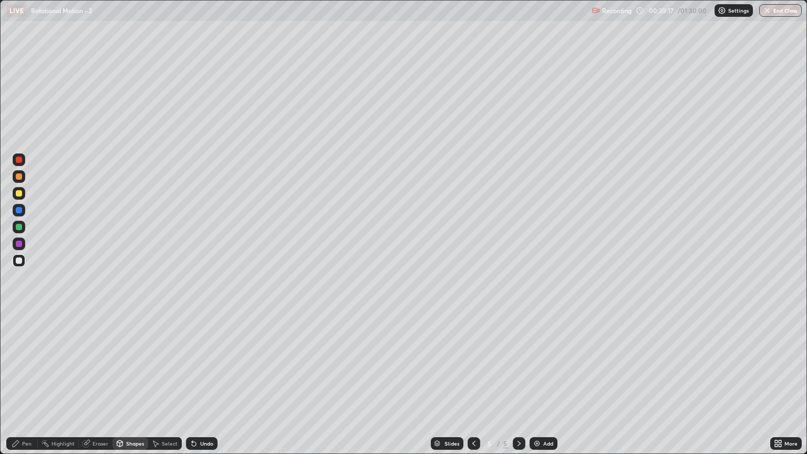
click at [30, 387] on div "Pen" at bounding box center [22, 443] width 32 height 13
click at [19, 177] on div at bounding box center [19, 176] width 6 height 6
click at [23, 227] on div at bounding box center [19, 227] width 13 height 13
click at [22, 261] on div at bounding box center [19, 260] width 13 height 13
click at [18, 193] on div at bounding box center [19, 193] width 6 height 6
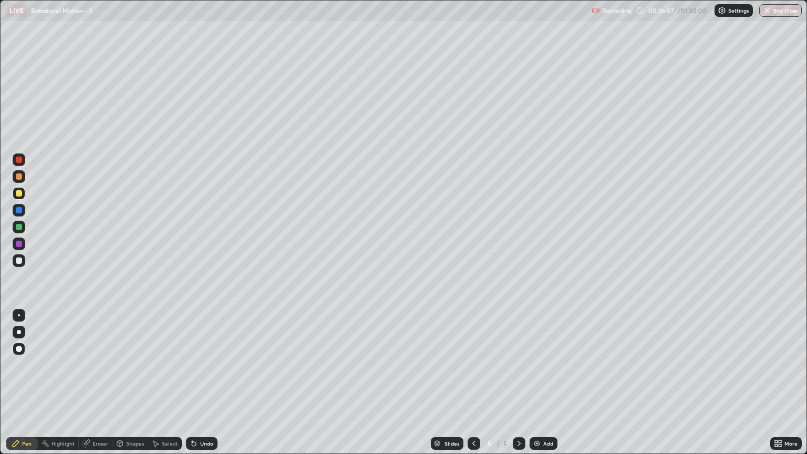
click at [17, 179] on div at bounding box center [19, 176] width 6 height 6
click at [540, 387] on div "Add" at bounding box center [544, 443] width 28 height 13
click at [134, 387] on div "Shapes" at bounding box center [135, 443] width 18 height 5
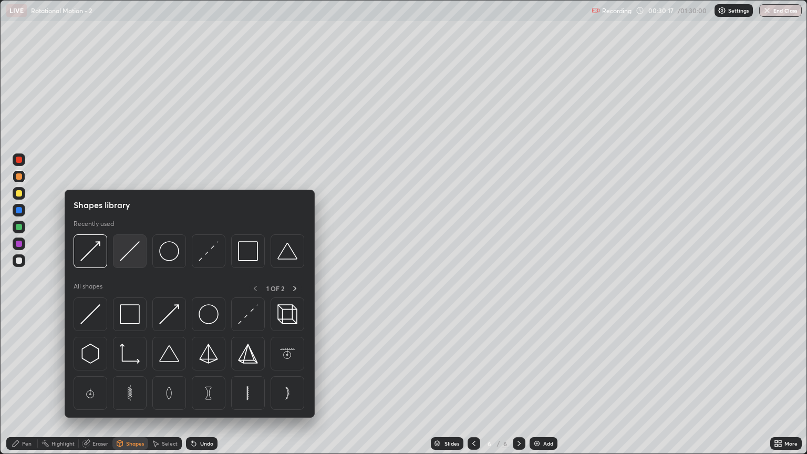
click at [135, 252] on img at bounding box center [130, 251] width 20 height 20
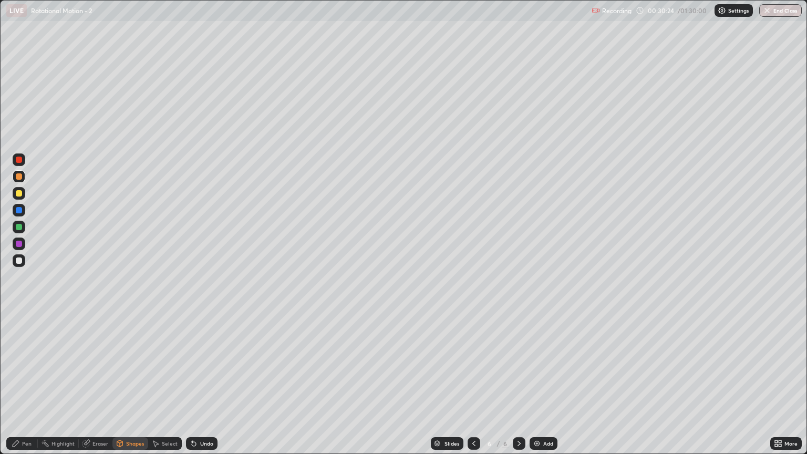
click at [26, 387] on div "Pen" at bounding box center [26, 443] width 9 height 5
click at [17, 261] on div at bounding box center [19, 261] width 6 height 6
click at [130, 387] on div "Shapes" at bounding box center [135, 443] width 18 height 5
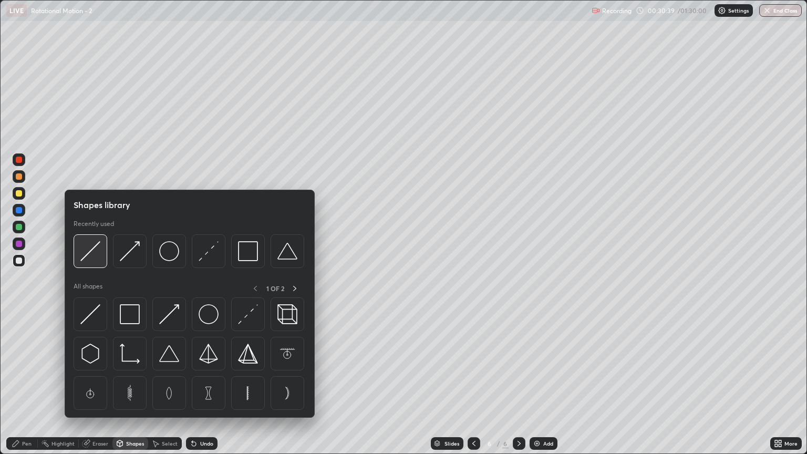
click at [100, 257] on img at bounding box center [90, 251] width 20 height 20
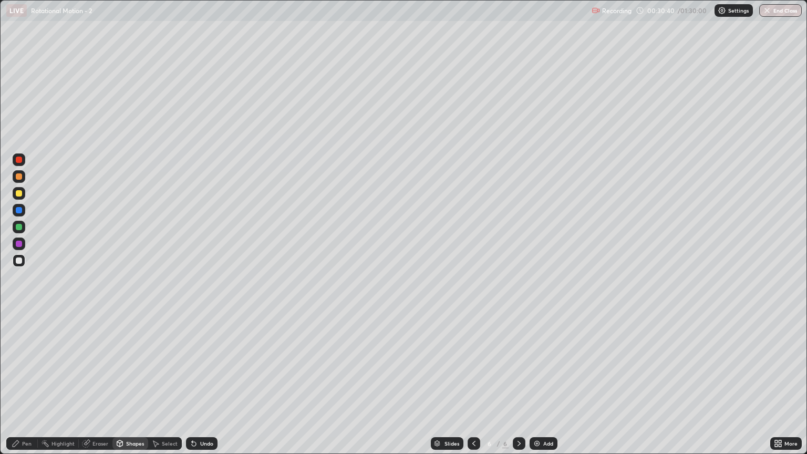
click at [19, 230] on div at bounding box center [19, 227] width 6 height 6
click at [27, 387] on div "Pen" at bounding box center [26, 443] width 9 height 5
click at [17, 178] on div at bounding box center [19, 176] width 6 height 6
click at [209, 387] on div "Undo" at bounding box center [206, 443] width 13 height 5
click at [17, 162] on div at bounding box center [19, 160] width 6 height 6
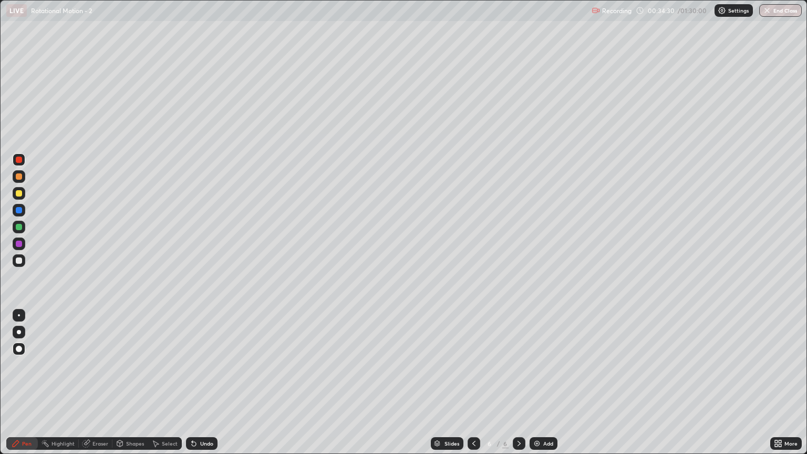
click at [20, 179] on div at bounding box center [19, 176] width 6 height 6
click at [168, 387] on div "Select" at bounding box center [165, 443] width 34 height 13
click at [135, 387] on div "Shapes" at bounding box center [135, 443] width 18 height 5
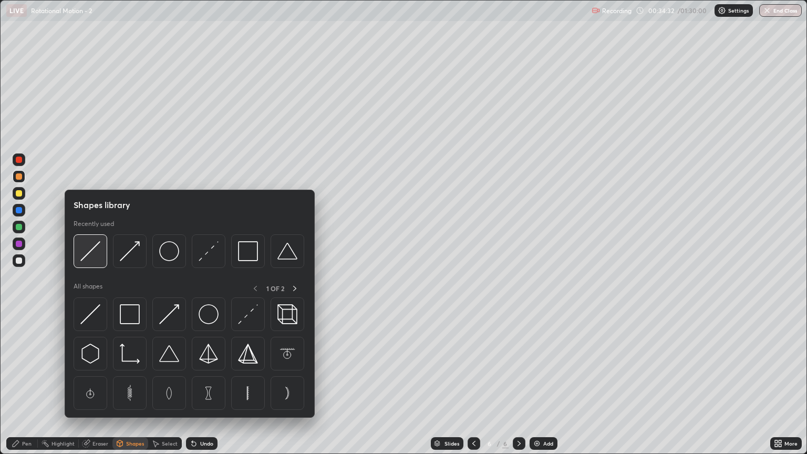
click at [98, 257] on img at bounding box center [90, 251] width 20 height 20
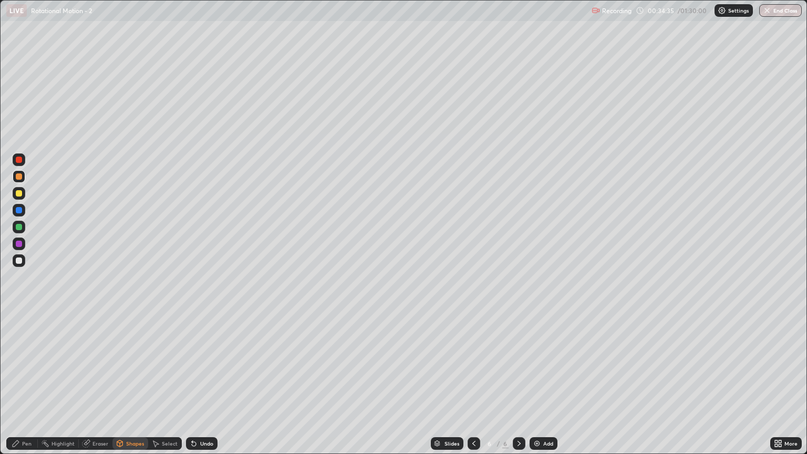
click at [28, 387] on div "Pen" at bounding box center [26, 443] width 9 height 5
click at [19, 262] on div at bounding box center [19, 261] width 6 height 6
click at [19, 177] on div at bounding box center [19, 176] width 6 height 6
click at [19, 261] on div at bounding box center [19, 261] width 6 height 6
click at [19, 228] on div at bounding box center [19, 227] width 6 height 6
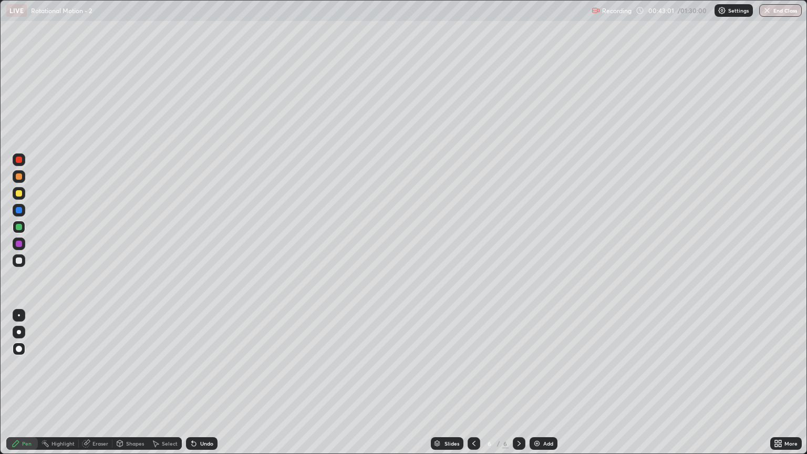
click at [536, 387] on div "Add" at bounding box center [544, 443] width 28 height 13
click at [19, 194] on div at bounding box center [19, 193] width 6 height 6
click at [131, 387] on div "Shapes" at bounding box center [135, 443] width 18 height 5
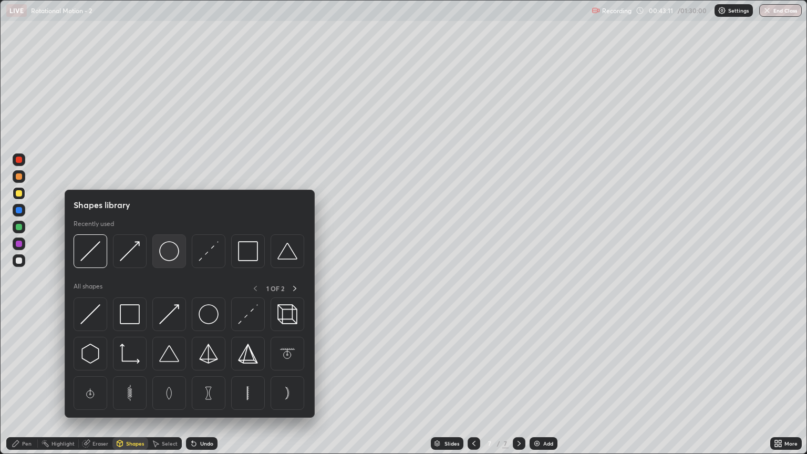
click at [171, 258] on img at bounding box center [169, 251] width 20 height 20
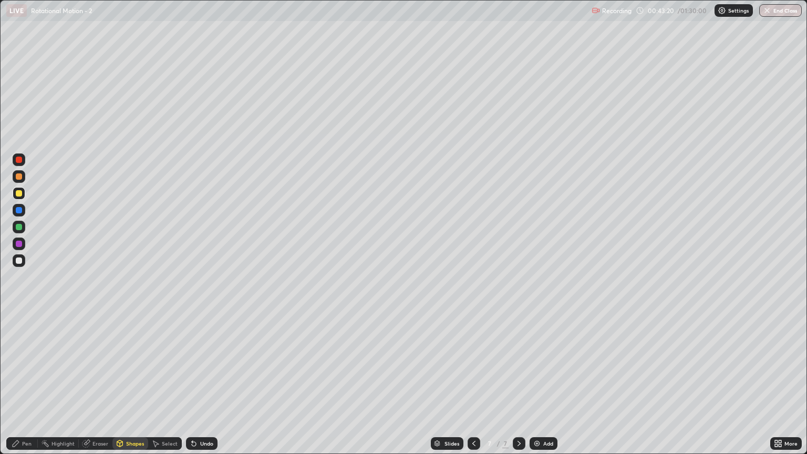
click at [132, 387] on div "Shapes" at bounding box center [135, 443] width 18 height 5
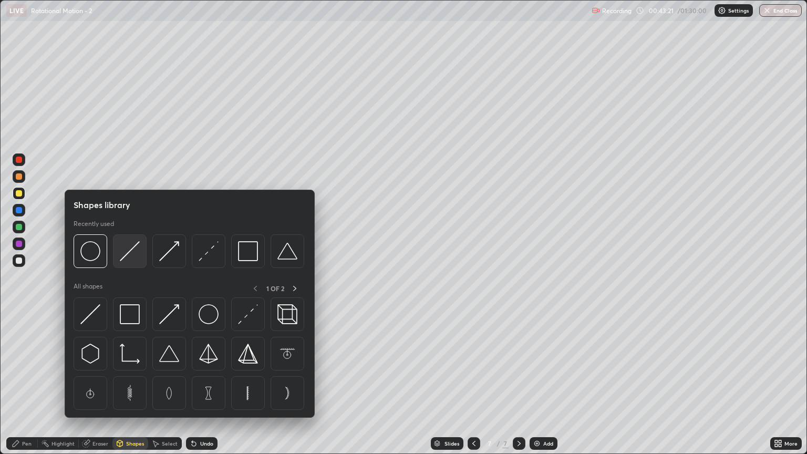
click at [126, 254] on img at bounding box center [130, 251] width 20 height 20
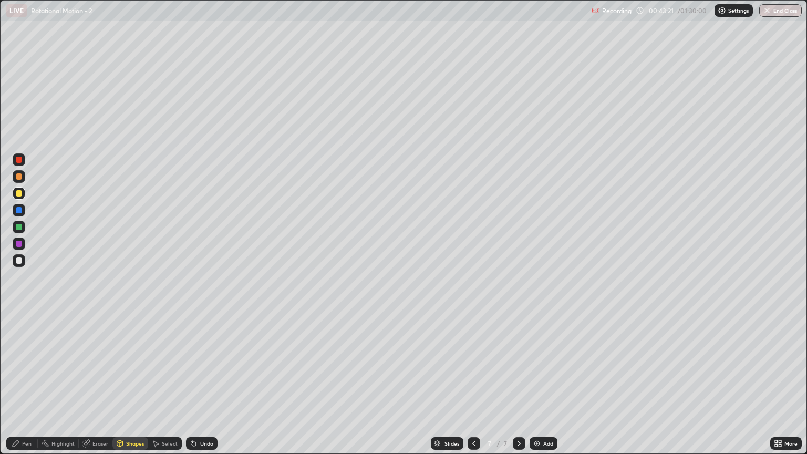
click at [20, 228] on div at bounding box center [19, 227] width 6 height 6
click at [21, 178] on div at bounding box center [19, 176] width 6 height 6
click at [27, 387] on div "Pen" at bounding box center [26, 443] width 9 height 5
click at [21, 258] on div at bounding box center [19, 261] width 6 height 6
click at [129, 387] on div "Shapes" at bounding box center [130, 443] width 36 height 13
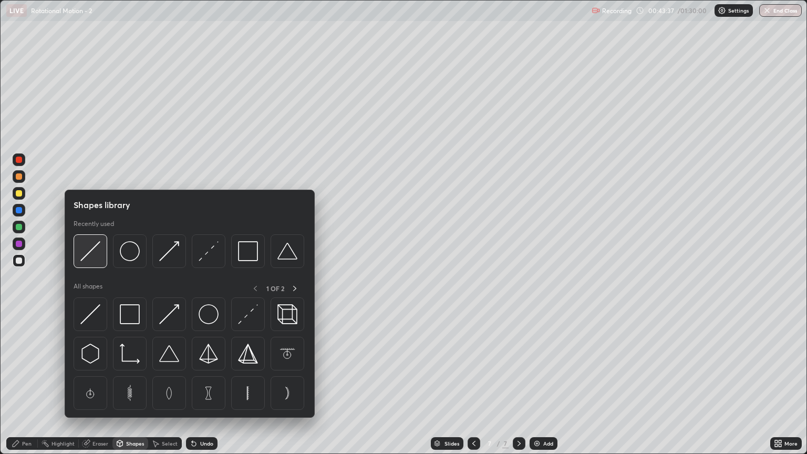
click at [95, 259] on img at bounding box center [90, 251] width 20 height 20
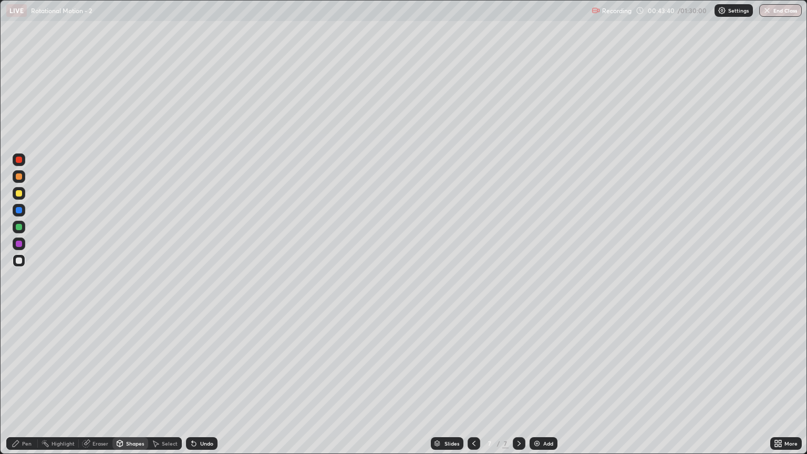
click at [26, 387] on div "Pen" at bounding box center [26, 443] width 9 height 5
click at [131, 387] on div "Shapes" at bounding box center [135, 443] width 18 height 5
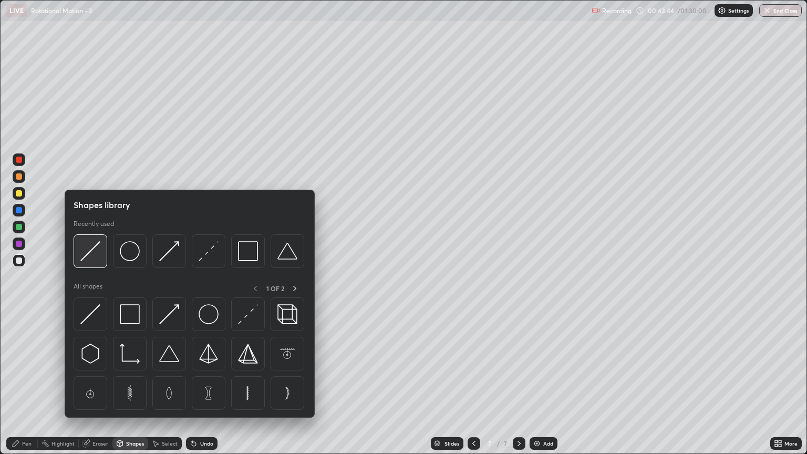
click at [94, 261] on img at bounding box center [90, 251] width 20 height 20
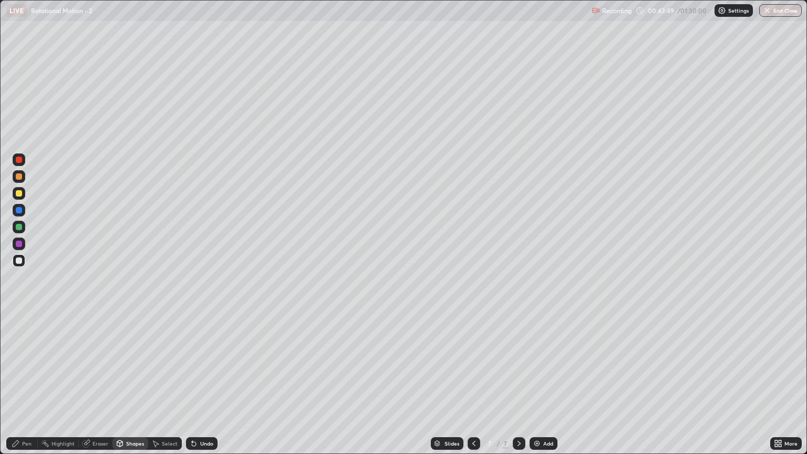
click at [27, 387] on div "Pen" at bounding box center [26, 443] width 9 height 5
click at [208, 387] on div "Undo" at bounding box center [206, 443] width 13 height 5
click at [134, 387] on div "Shapes" at bounding box center [135, 443] width 18 height 5
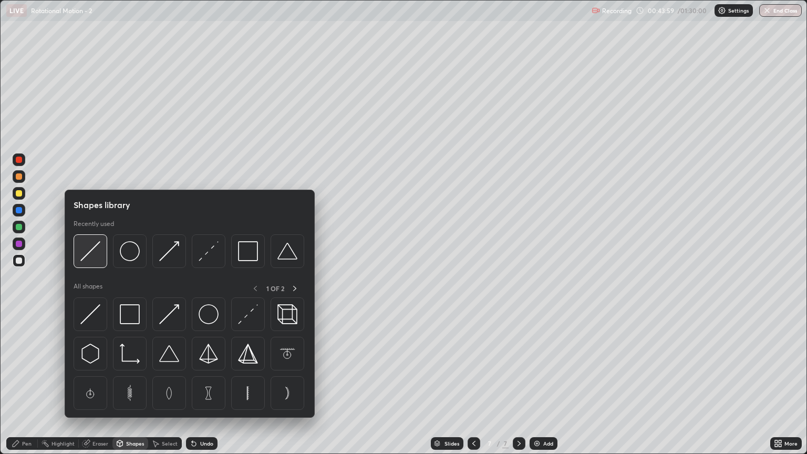
click at [96, 260] on img at bounding box center [90, 251] width 20 height 20
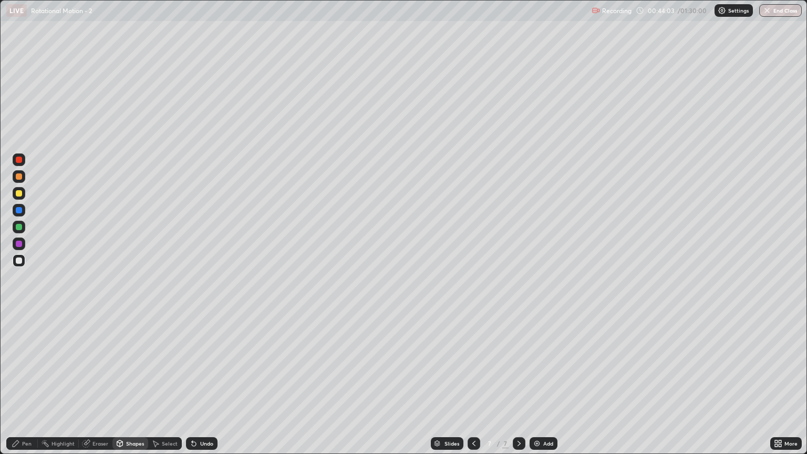
click at [25, 387] on div "Pen" at bounding box center [26, 443] width 9 height 5
click at [126, 387] on div "Shapes" at bounding box center [135, 443] width 18 height 5
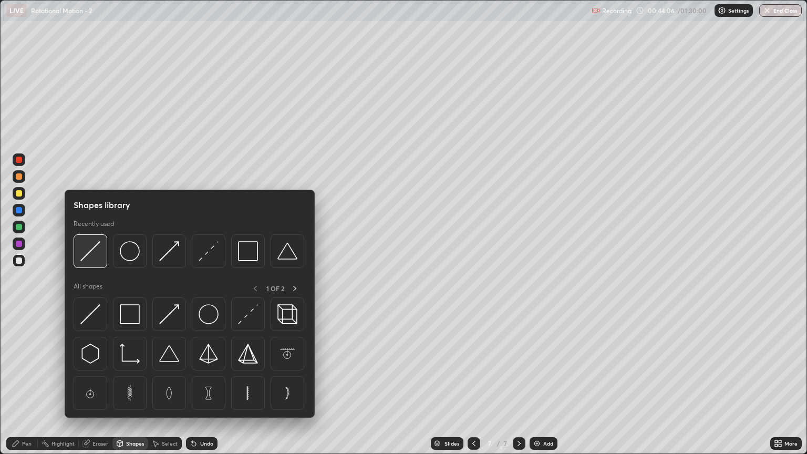
click at [92, 263] on div at bounding box center [91, 251] width 34 height 34
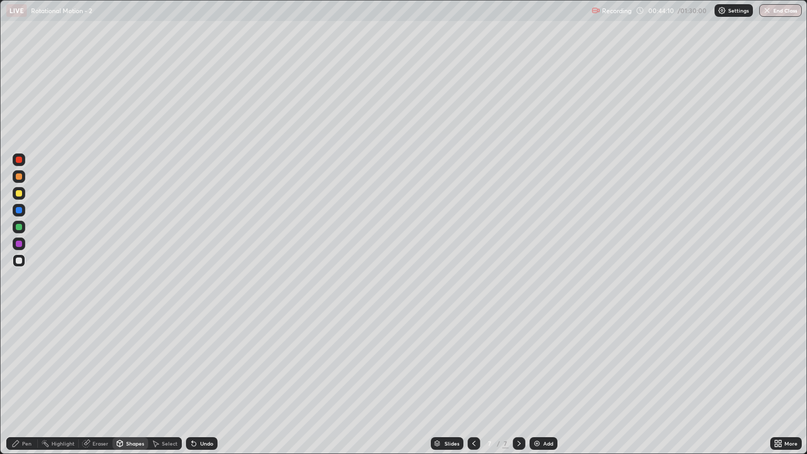
click at [27, 387] on div "Pen" at bounding box center [22, 443] width 32 height 13
click at [132, 387] on div "Shapes" at bounding box center [135, 443] width 18 height 5
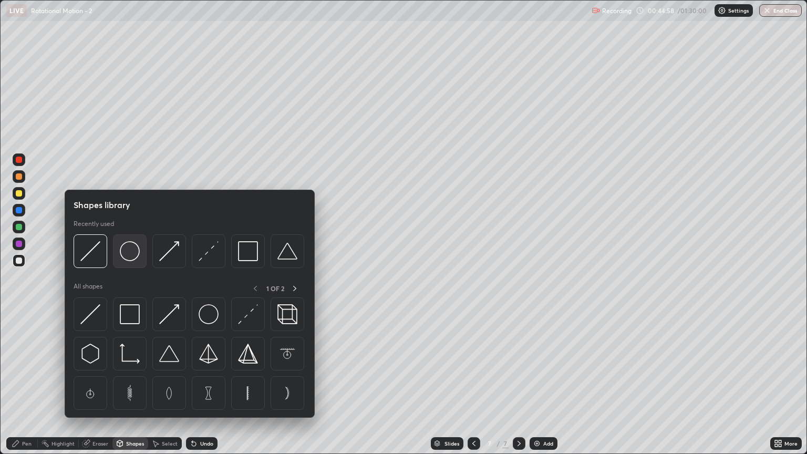
click at [132, 249] on img at bounding box center [130, 251] width 20 height 20
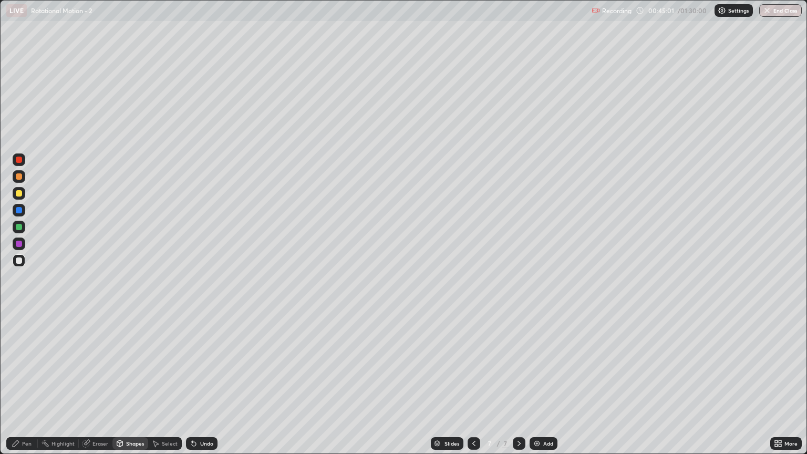
click at [130, 387] on div "Shapes" at bounding box center [130, 443] width 36 height 13
click at [136, 387] on div "Shapes" at bounding box center [135, 443] width 18 height 5
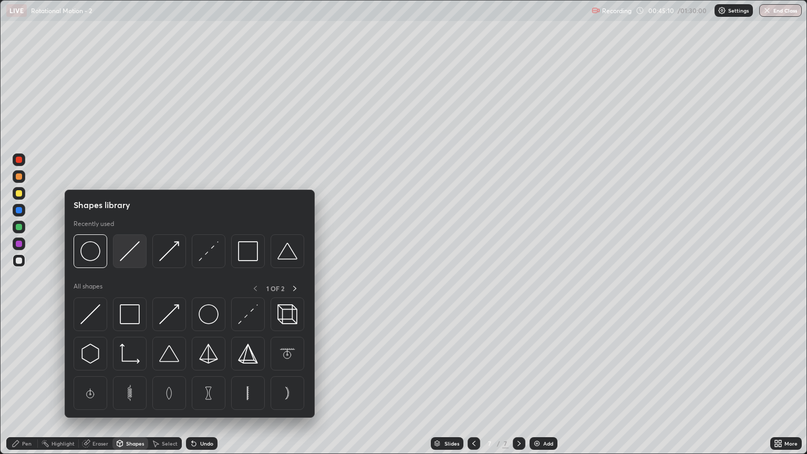
click at [132, 257] on img at bounding box center [130, 251] width 20 height 20
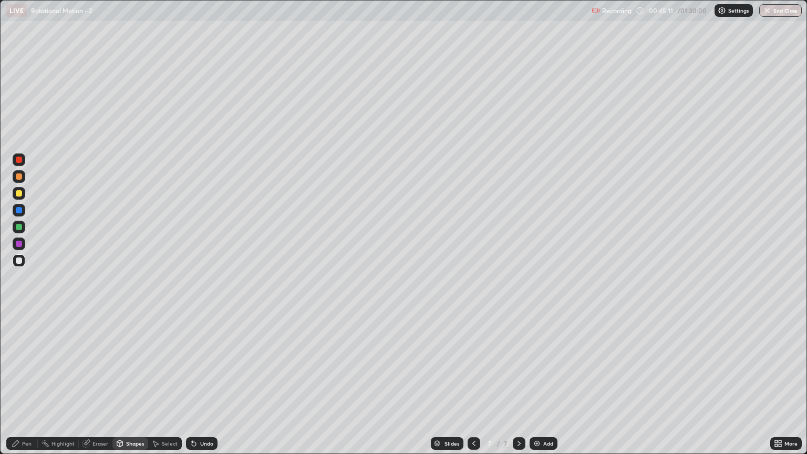
click at [21, 179] on div at bounding box center [19, 176] width 6 height 6
click at [32, 387] on div "Pen" at bounding box center [22, 443] width 32 height 13
click at [540, 387] on img at bounding box center [537, 443] width 8 height 8
click at [19, 196] on div at bounding box center [19, 193] width 6 height 6
click at [18, 228] on div at bounding box center [19, 227] width 6 height 6
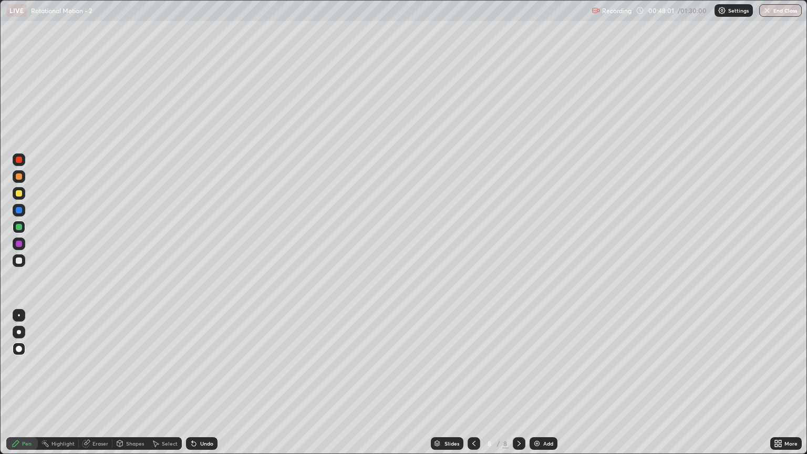
click at [23, 261] on div at bounding box center [19, 260] width 13 height 13
click at [19, 193] on div at bounding box center [19, 193] width 6 height 6
click at [19, 178] on div at bounding box center [19, 176] width 6 height 6
click at [19, 261] on div at bounding box center [19, 261] width 6 height 6
click at [21, 194] on div at bounding box center [19, 193] width 6 height 6
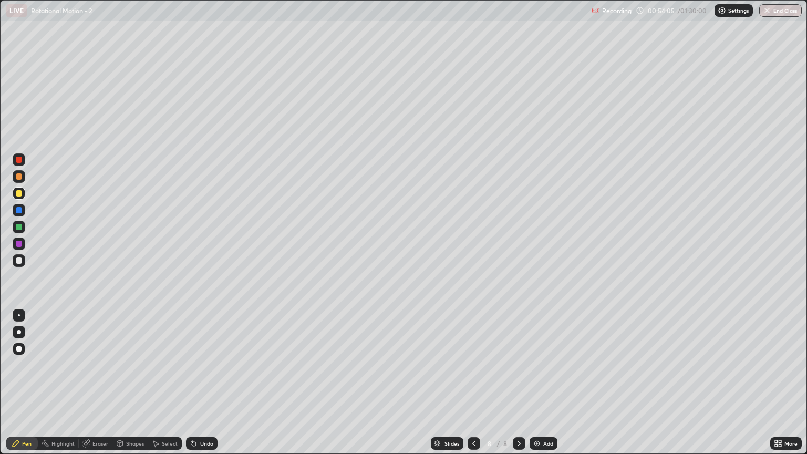
click at [18, 259] on div at bounding box center [19, 261] width 6 height 6
click at [538, 387] on img at bounding box center [537, 443] width 8 height 8
click at [135, 387] on div "Shapes" at bounding box center [130, 443] width 36 height 13
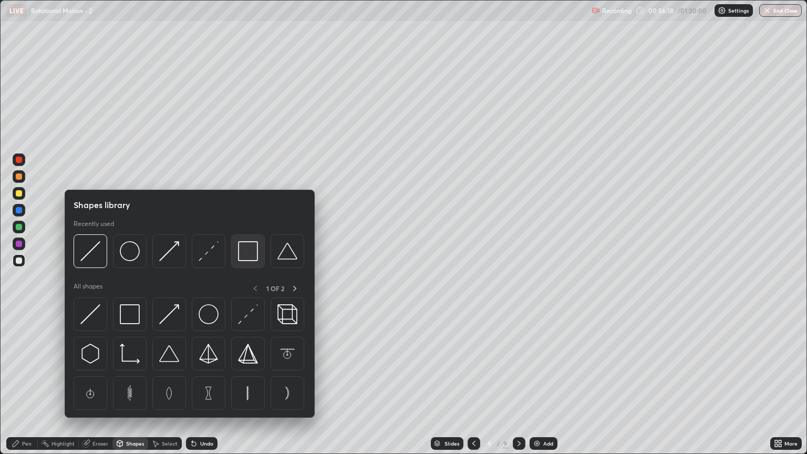
click at [247, 256] on img at bounding box center [248, 251] width 20 height 20
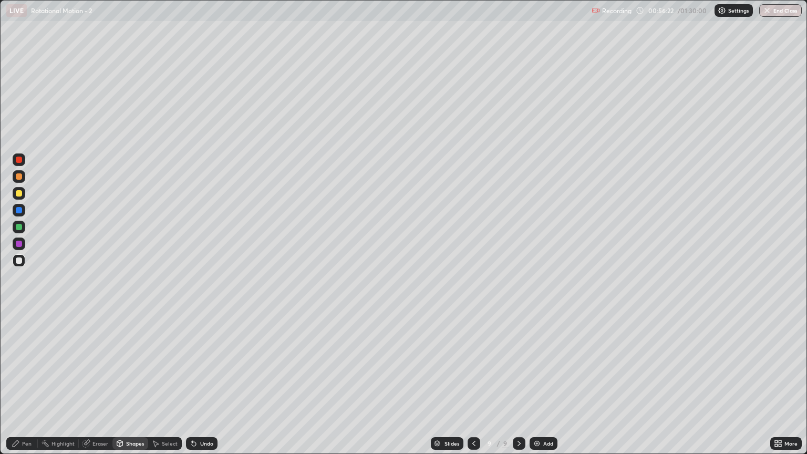
click at [212, 387] on div "Undo" at bounding box center [206, 443] width 13 height 5
click at [128, 387] on div "Shapes" at bounding box center [130, 443] width 36 height 13
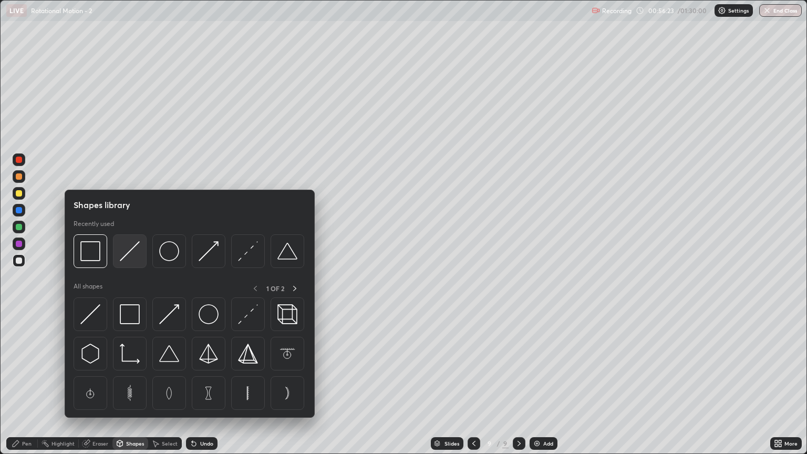
click at [124, 257] on img at bounding box center [130, 251] width 20 height 20
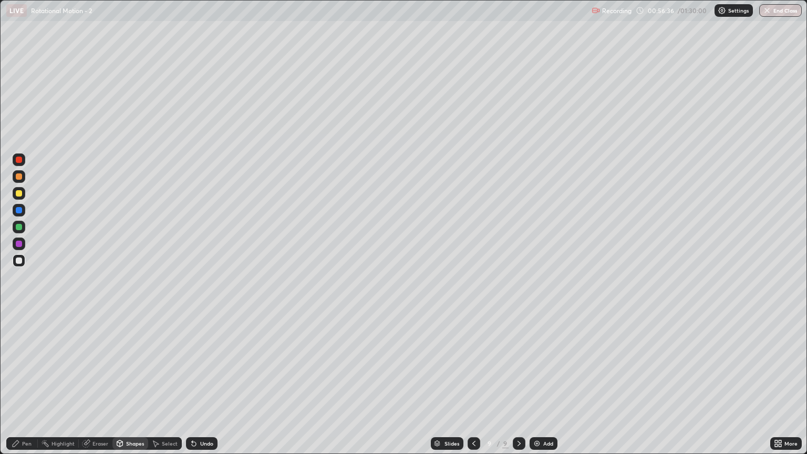
click at [203, 387] on div "Undo" at bounding box center [202, 443] width 32 height 13
click at [206, 387] on div "Undo" at bounding box center [202, 443] width 32 height 13
click at [208, 387] on div "Undo" at bounding box center [206, 443] width 13 height 5
click at [201, 387] on div "Undo" at bounding box center [202, 443] width 32 height 13
click at [28, 387] on div "Pen" at bounding box center [26, 443] width 9 height 5
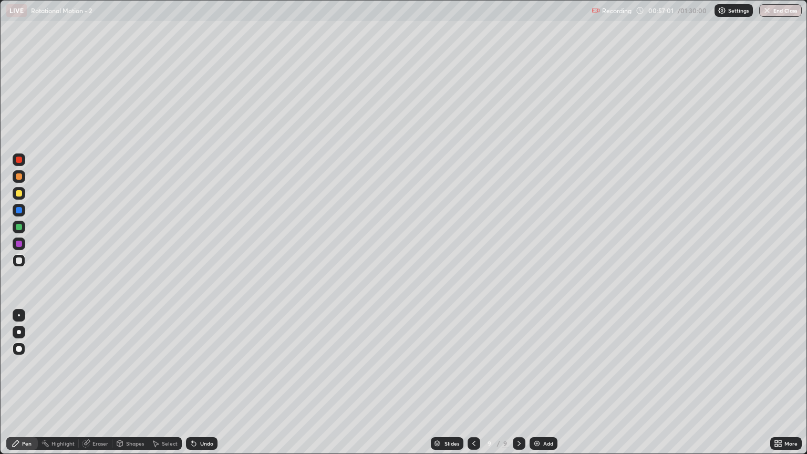
click at [19, 177] on div at bounding box center [19, 176] width 6 height 6
click at [135, 387] on div "Shapes" at bounding box center [135, 443] width 18 height 5
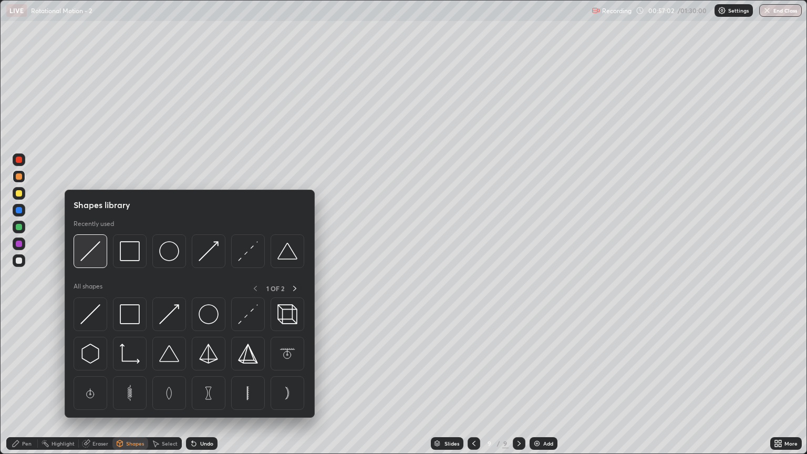
click at [97, 256] on img at bounding box center [90, 251] width 20 height 20
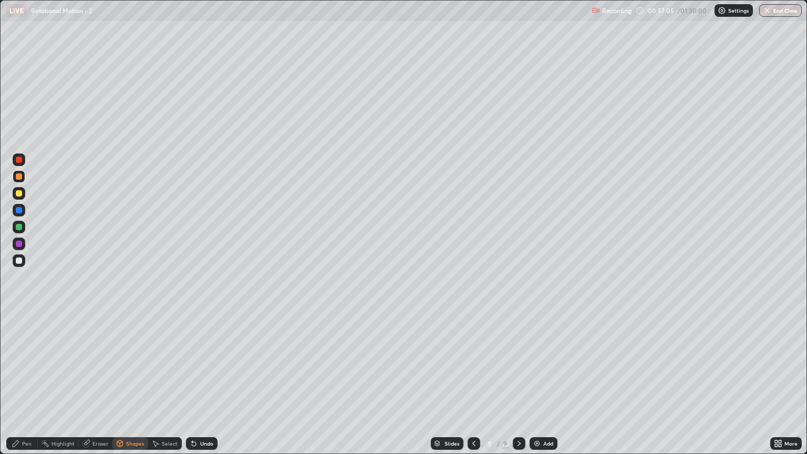
click at [26, 387] on div "Pen" at bounding box center [22, 443] width 32 height 13
click at [130, 387] on div "Shapes" at bounding box center [135, 443] width 18 height 5
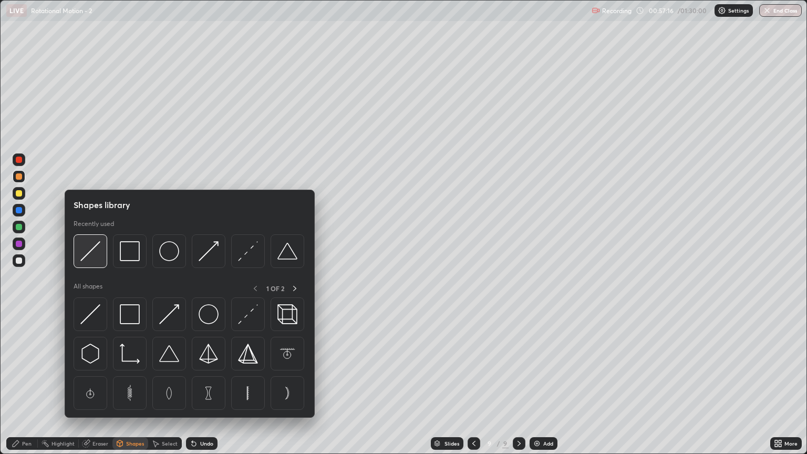
click at [90, 261] on img at bounding box center [90, 251] width 20 height 20
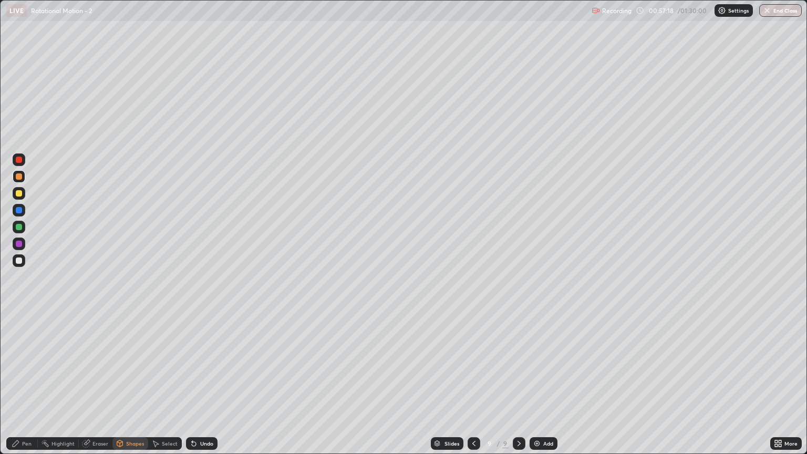
click at [29, 387] on div "Pen" at bounding box center [26, 443] width 9 height 5
click at [18, 193] on div at bounding box center [19, 193] width 6 height 6
click at [137, 387] on div "Shapes" at bounding box center [130, 443] width 36 height 13
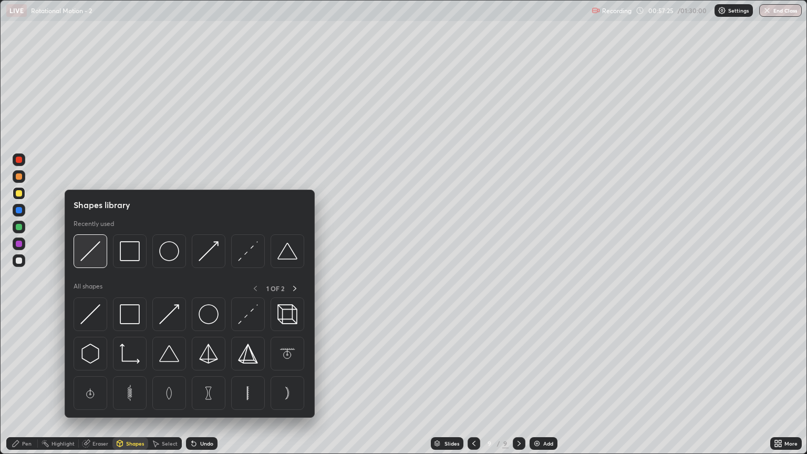
click at [90, 260] on img at bounding box center [90, 251] width 20 height 20
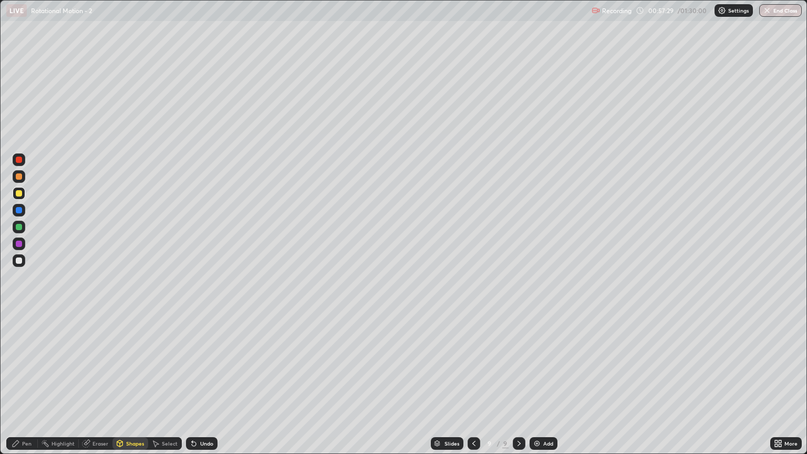
click at [24, 387] on div "Pen" at bounding box center [26, 443] width 9 height 5
click at [538, 387] on img at bounding box center [537, 443] width 8 height 8
click at [20, 177] on div at bounding box center [19, 176] width 6 height 6
click at [136, 387] on div "Shapes" at bounding box center [130, 443] width 36 height 13
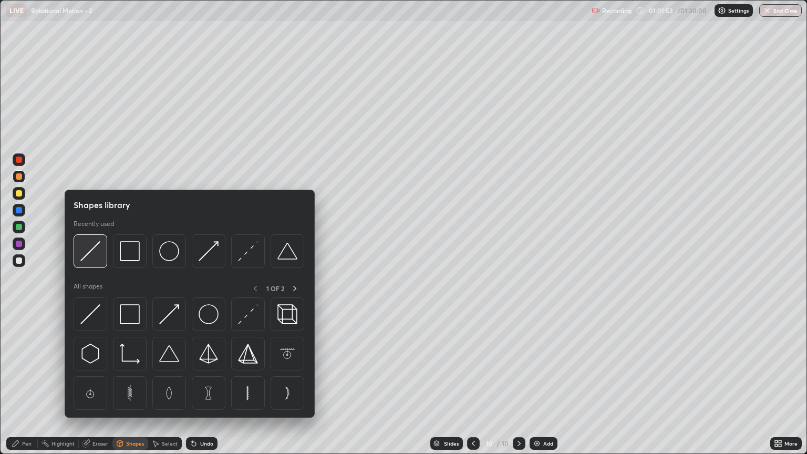
click at [90, 256] on img at bounding box center [90, 251] width 20 height 20
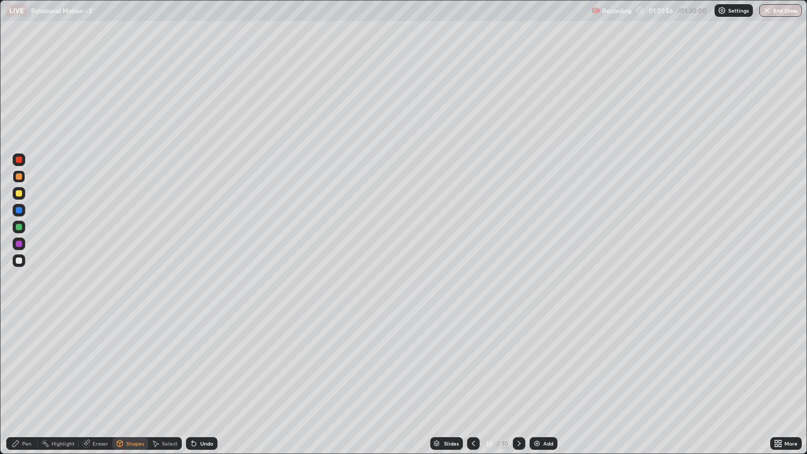
click at [30, 387] on div "Pen" at bounding box center [22, 443] width 32 height 13
click at [131, 387] on div "Shapes" at bounding box center [135, 443] width 18 height 5
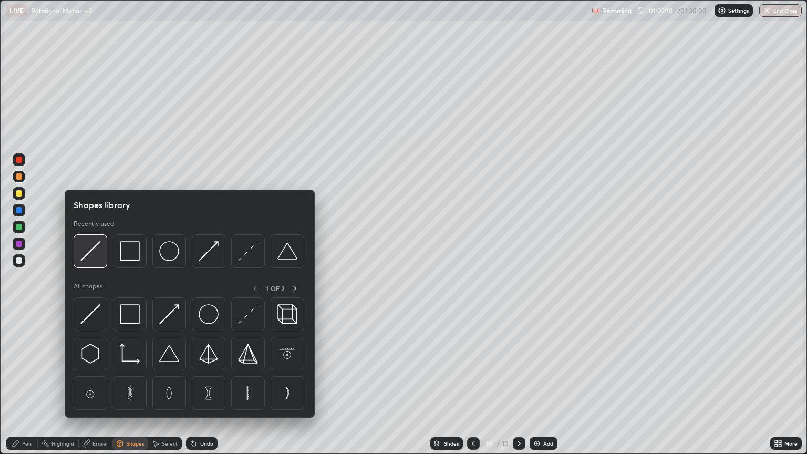
click at [99, 259] on img at bounding box center [90, 251] width 20 height 20
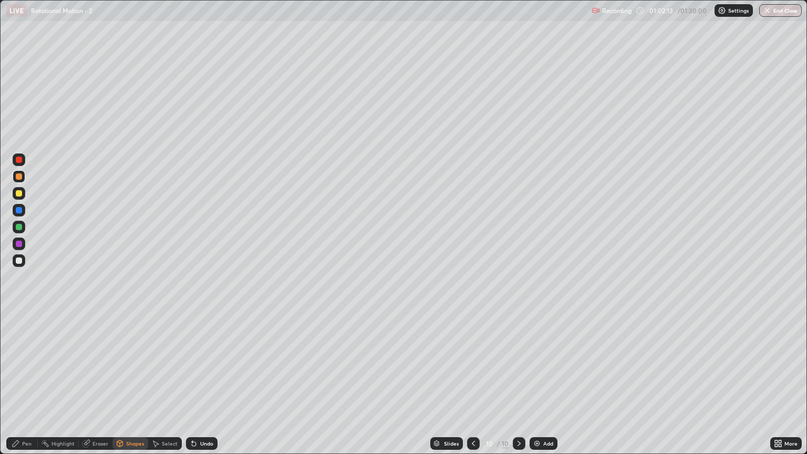
click at [23, 215] on div at bounding box center [19, 210] width 13 height 13
click at [26, 387] on div "Pen" at bounding box center [26, 443] width 9 height 5
click at [19, 260] on div at bounding box center [19, 261] width 6 height 6
click at [135, 387] on div "Shapes" at bounding box center [135, 443] width 18 height 5
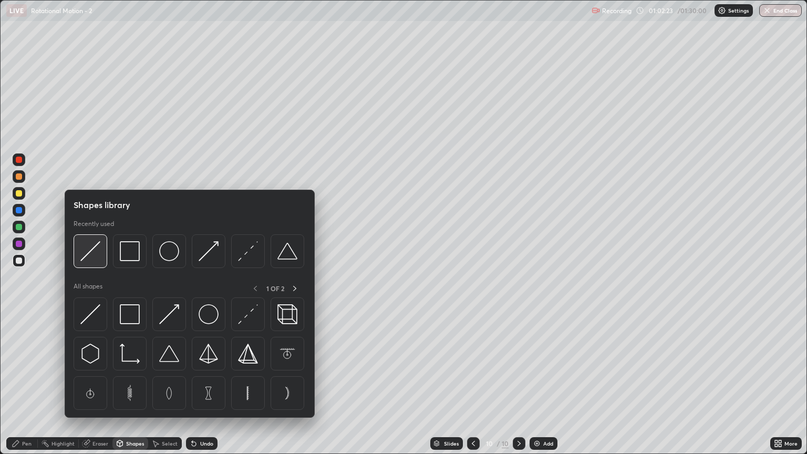
click at [91, 259] on img at bounding box center [90, 251] width 20 height 20
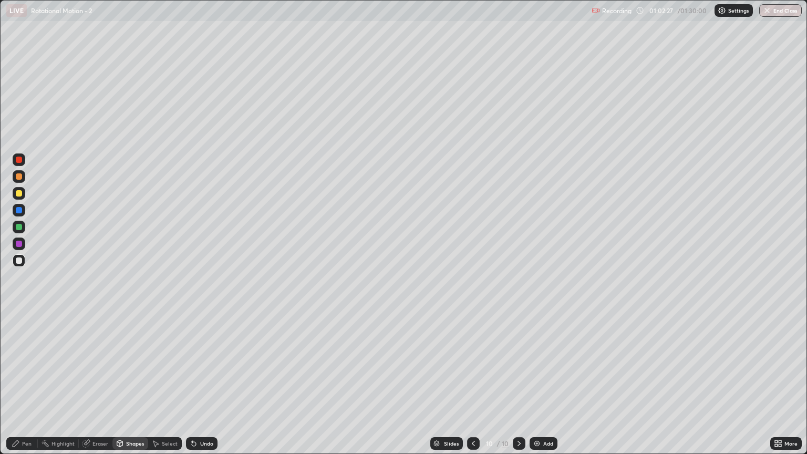
click at [26, 387] on div "Pen" at bounding box center [26, 443] width 9 height 5
click at [21, 179] on div at bounding box center [19, 176] width 6 height 6
click at [16, 226] on div at bounding box center [19, 227] width 6 height 6
click at [21, 261] on div at bounding box center [19, 261] width 6 height 6
click at [534, 387] on img at bounding box center [537, 443] width 8 height 8
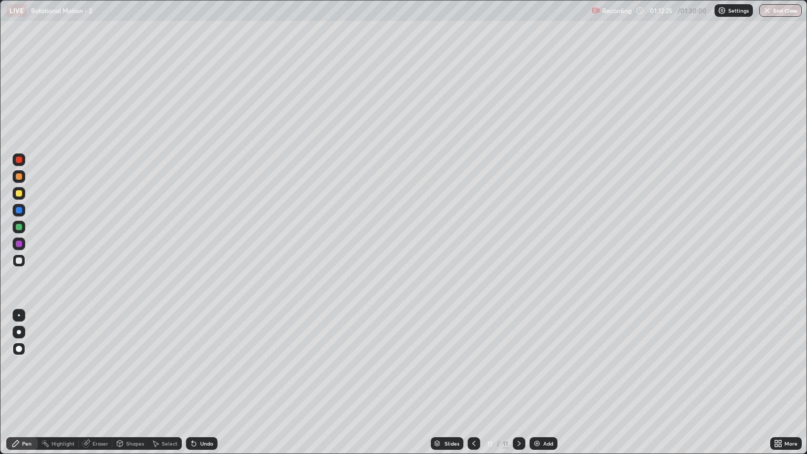
click at [21, 176] on div at bounding box center [19, 176] width 6 height 6
click at [131, 387] on div "Shapes" at bounding box center [135, 443] width 18 height 5
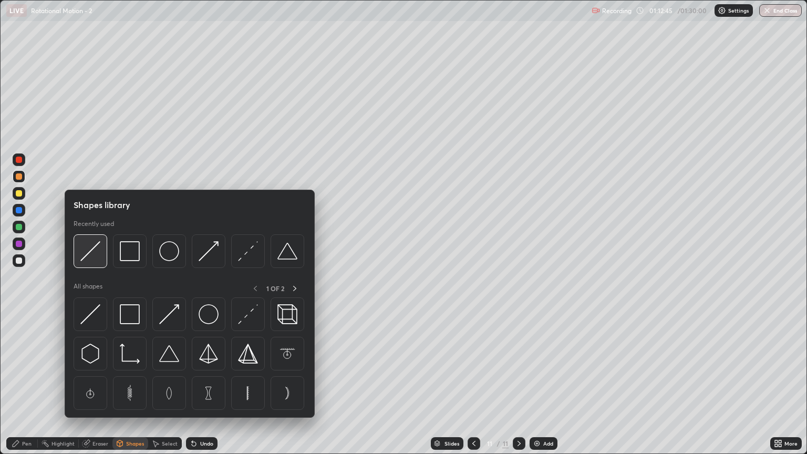
click at [99, 257] on img at bounding box center [90, 251] width 20 height 20
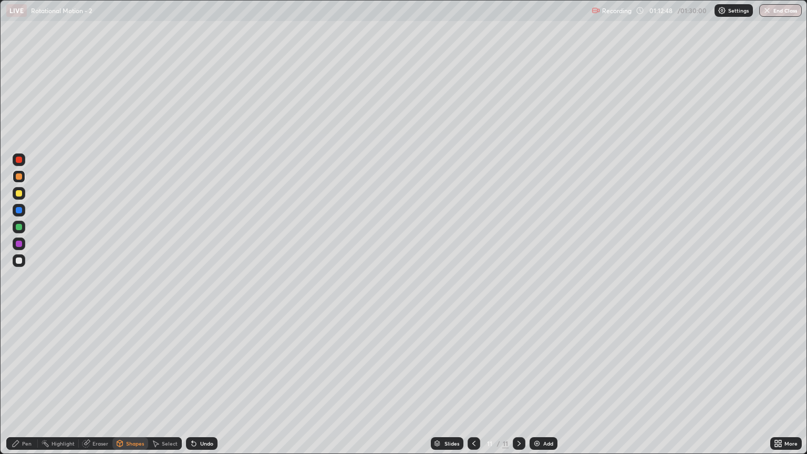
click at [30, 387] on div "Pen" at bounding box center [22, 443] width 32 height 13
click at [130, 387] on div "Shapes" at bounding box center [135, 443] width 18 height 5
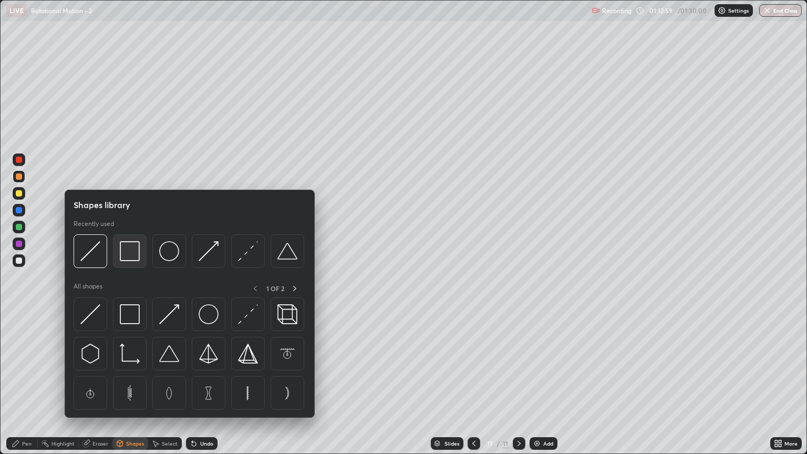
click at [132, 253] on img at bounding box center [130, 251] width 20 height 20
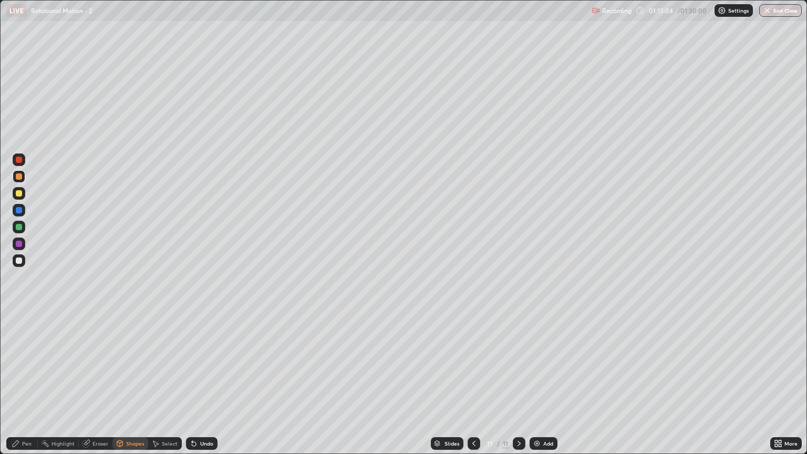
click at [19, 227] on div at bounding box center [19, 227] width 6 height 6
click at [133, 387] on div "Shapes" at bounding box center [135, 443] width 18 height 5
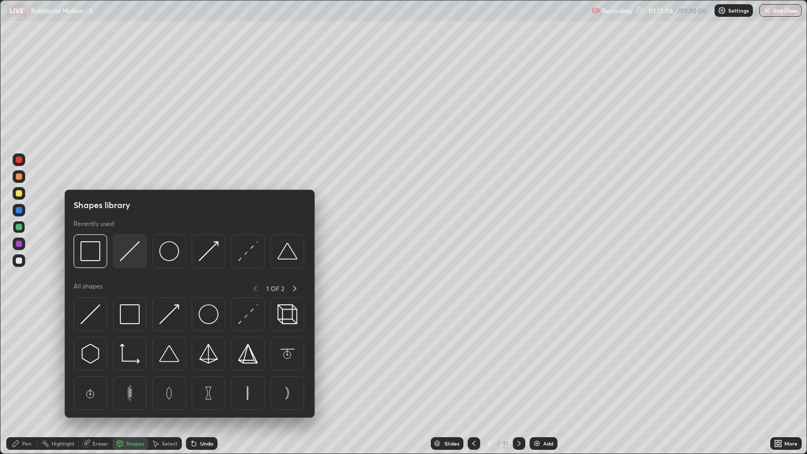
click at [130, 255] on img at bounding box center [130, 251] width 20 height 20
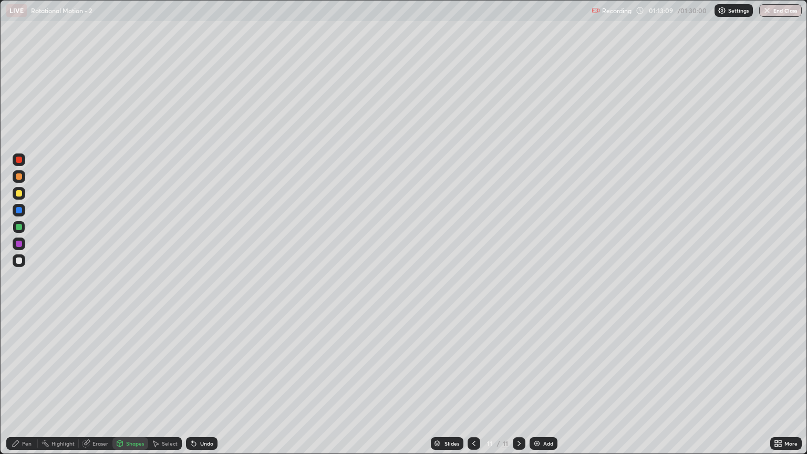
click at [27, 387] on div "Pen" at bounding box center [26, 443] width 9 height 5
click at [132, 387] on div "Shapes" at bounding box center [135, 443] width 18 height 5
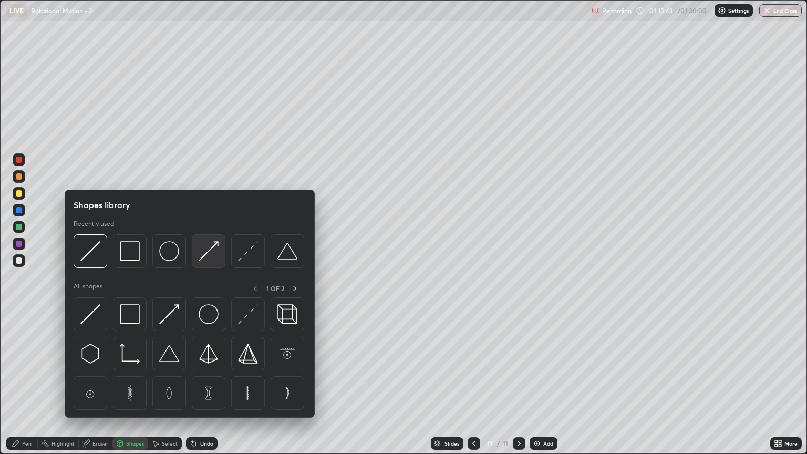
click at [219, 253] on div at bounding box center [209, 251] width 34 height 34
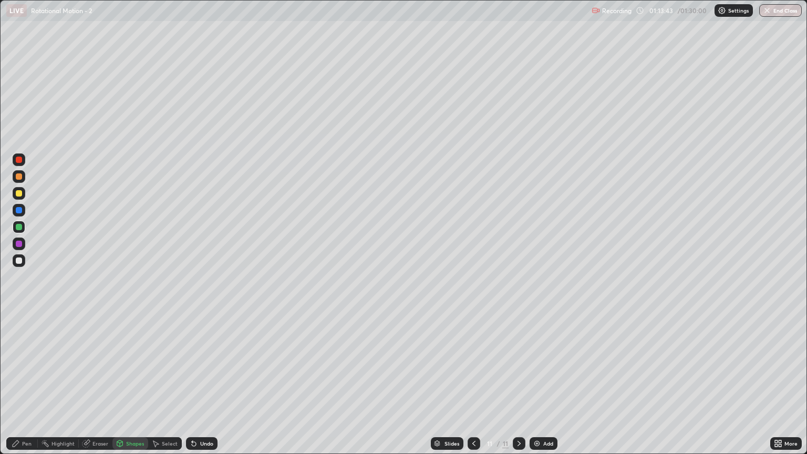
click at [18, 212] on div at bounding box center [19, 210] width 6 height 6
click at [28, 387] on div "Pen" at bounding box center [26, 443] width 9 height 5
click at [137, 387] on div "Shapes" at bounding box center [135, 443] width 18 height 5
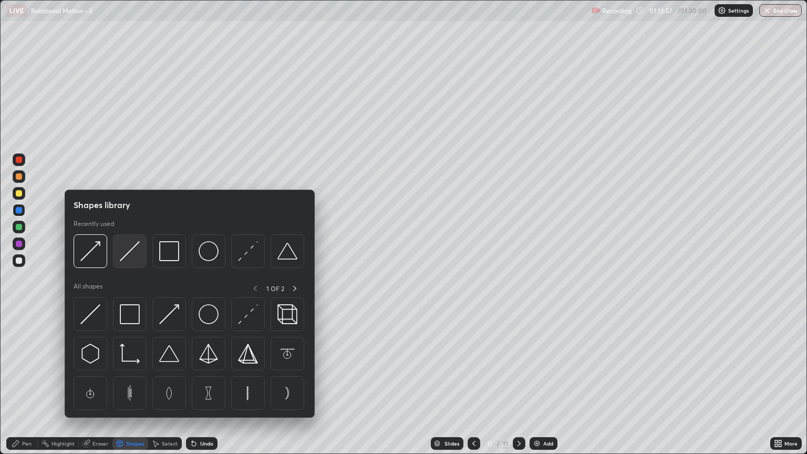
click at [134, 256] on img at bounding box center [130, 251] width 20 height 20
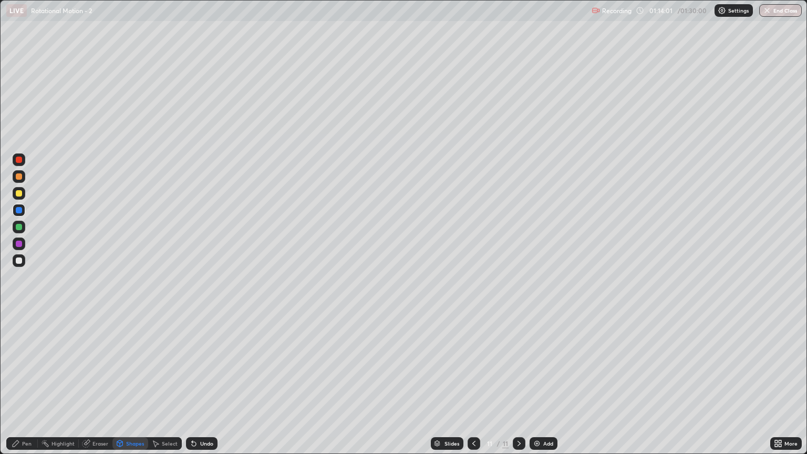
click at [29, 387] on div "Pen" at bounding box center [22, 443] width 32 height 13
click at [23, 261] on div at bounding box center [19, 260] width 13 height 13
click at [24, 195] on div at bounding box center [19, 193] width 13 height 13
click at [19, 261] on div at bounding box center [19, 261] width 6 height 6
click at [19, 177] on div at bounding box center [19, 176] width 6 height 6
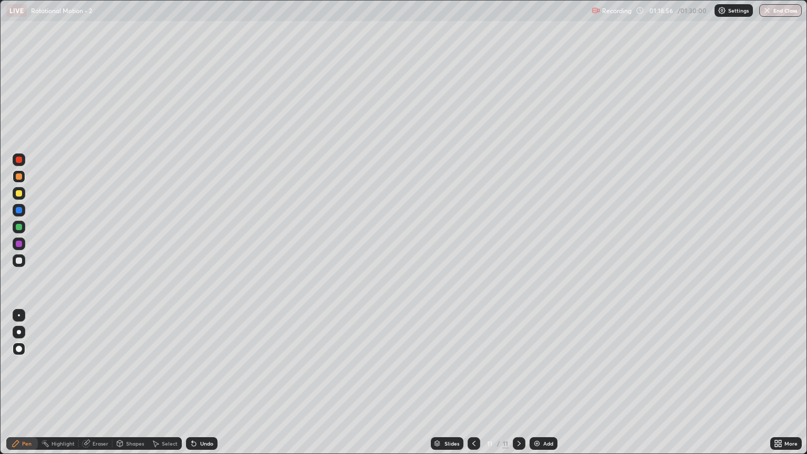
click at [19, 261] on div at bounding box center [19, 261] width 6 height 6
click at [540, 387] on img at bounding box center [537, 443] width 8 height 8
click at [129, 387] on div "Shapes" at bounding box center [135, 443] width 18 height 5
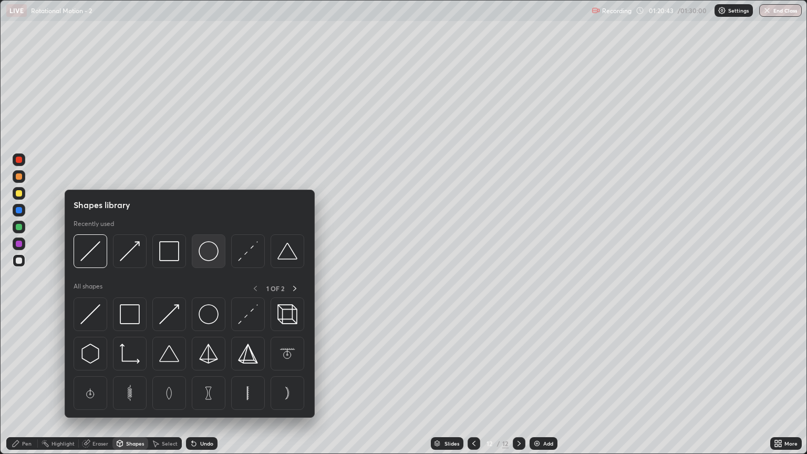
click at [218, 248] on img at bounding box center [209, 251] width 20 height 20
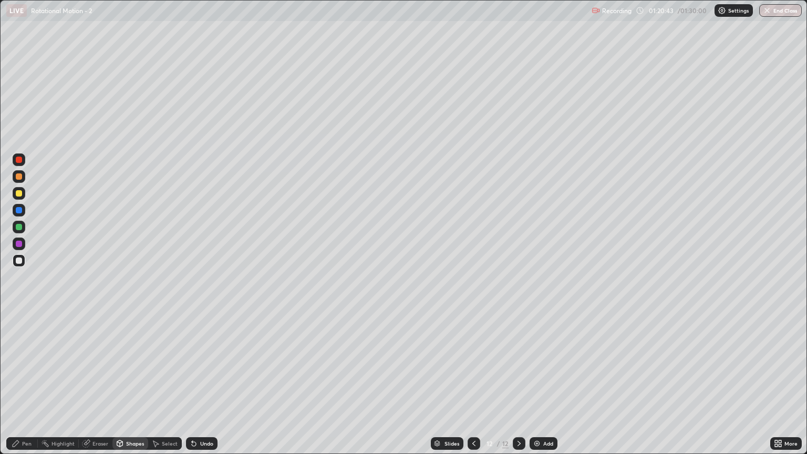
click at [18, 194] on div at bounding box center [19, 193] width 6 height 6
click at [129, 387] on div "Shapes" at bounding box center [135, 443] width 18 height 5
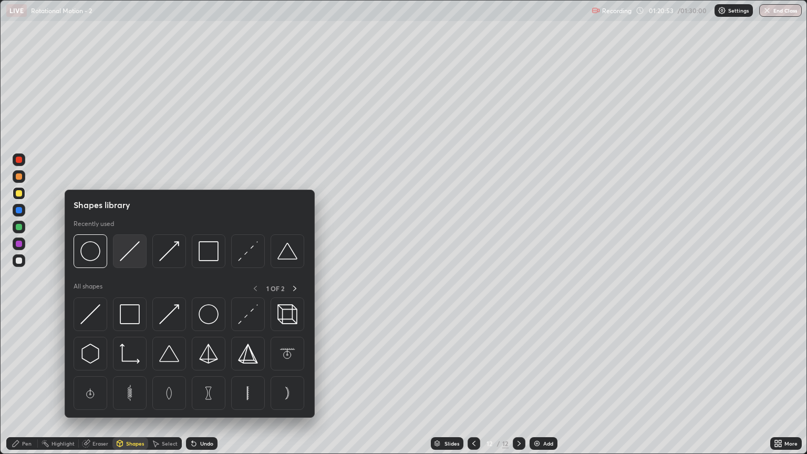
click at [127, 253] on img at bounding box center [130, 251] width 20 height 20
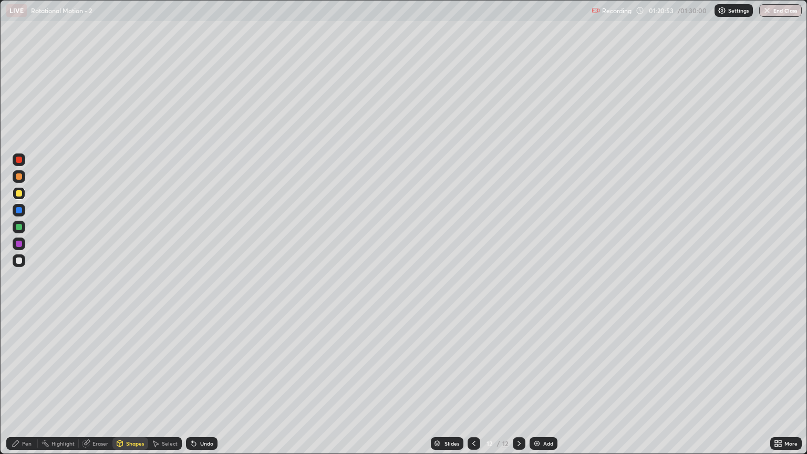
click at [19, 227] on div at bounding box center [19, 227] width 6 height 6
click at [18, 177] on div at bounding box center [19, 176] width 6 height 6
click at [26, 387] on div "Pen" at bounding box center [22, 443] width 32 height 13
click at [15, 260] on div at bounding box center [19, 260] width 13 height 13
click at [19, 215] on div at bounding box center [19, 210] width 13 height 13
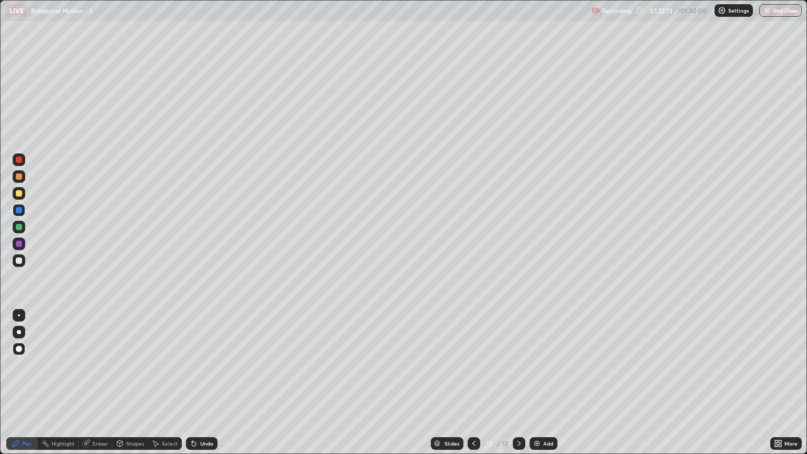
click at [19, 176] on div at bounding box center [19, 176] width 6 height 6
click at [19, 228] on div at bounding box center [19, 227] width 6 height 6
click at [17, 208] on div at bounding box center [19, 210] width 6 height 6
click at [783, 9] on button "End Class" at bounding box center [782, 10] width 42 height 13
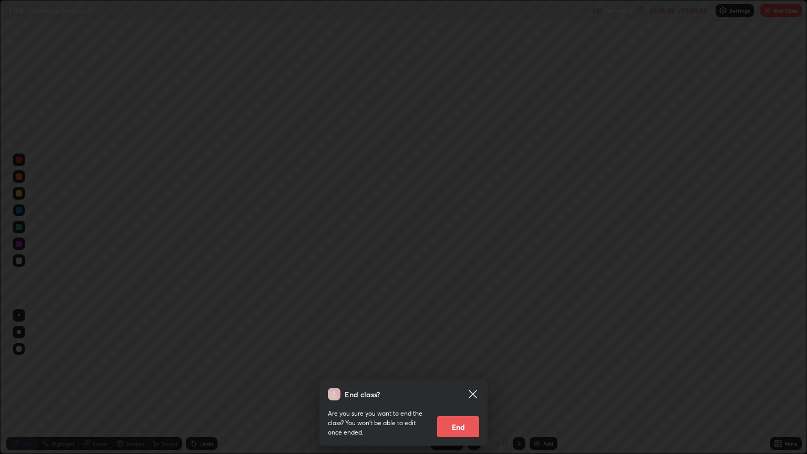
click at [459, 387] on button "End" at bounding box center [458, 426] width 42 height 21
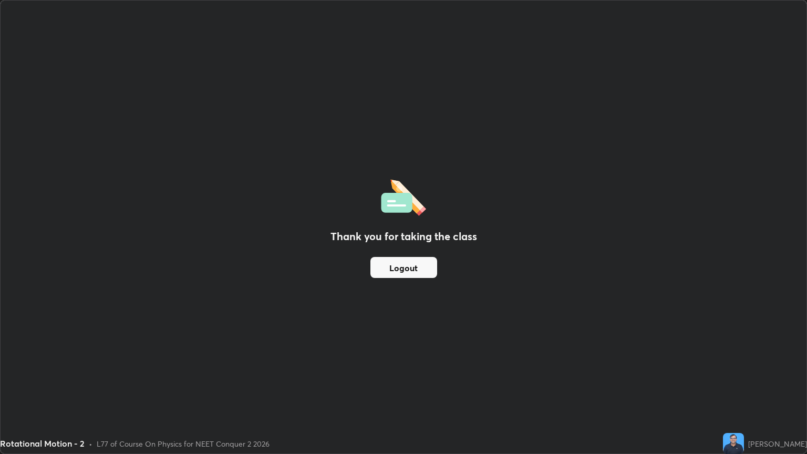
click at [419, 265] on button "Logout" at bounding box center [404, 267] width 67 height 21
